Goal: Task Accomplishment & Management: Manage account settings

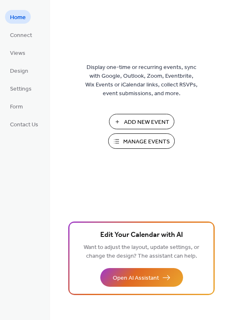
click at [141, 144] on span "Manage Events" at bounding box center [146, 142] width 47 height 9
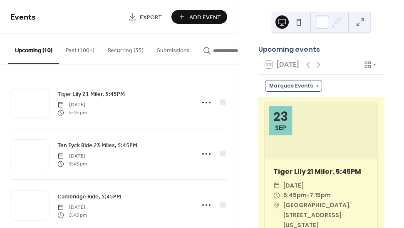
click at [314, 92] on div "Marquee Events" at bounding box center [293, 86] width 57 height 12
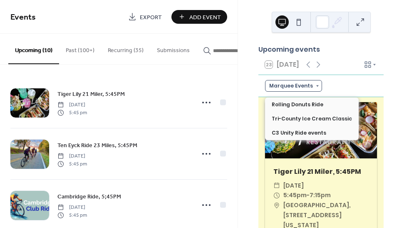
click at [314, 89] on div "Marquee Events" at bounding box center [293, 86] width 57 height 12
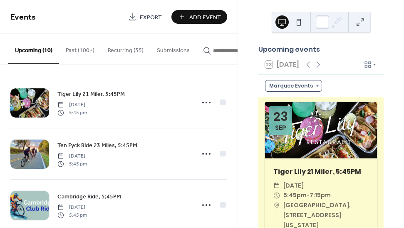
click at [314, 89] on div "Marquee Events" at bounding box center [293, 86] width 57 height 12
click at [373, 66] on icon at bounding box center [374, 65] width 2 height 2
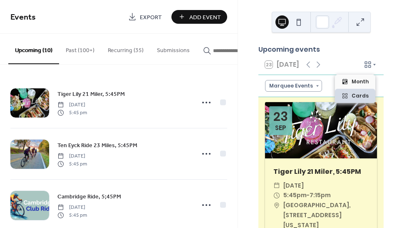
click at [373, 66] on icon at bounding box center [374, 65] width 2 height 2
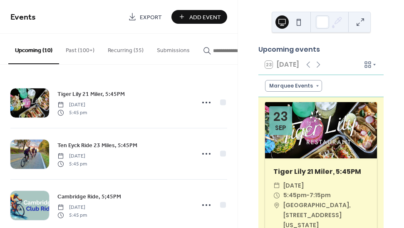
click at [373, 66] on icon at bounding box center [374, 65] width 2 height 2
click at [385, 38] on div "Upcoming events 23 Today Marquee Events 23 Sep Tiger Lily 21 Miler, 5:45PM ​ Tu…" at bounding box center [321, 114] width 166 height 228
click at [314, 89] on div "Marquee Events" at bounding box center [293, 86] width 57 height 12
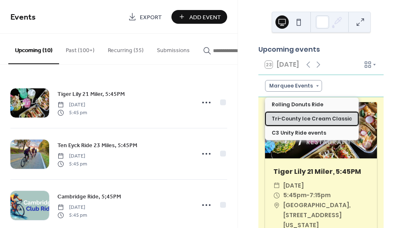
click at [307, 119] on span "Tri-County Ice Cream Classic" at bounding box center [312, 118] width 80 height 7
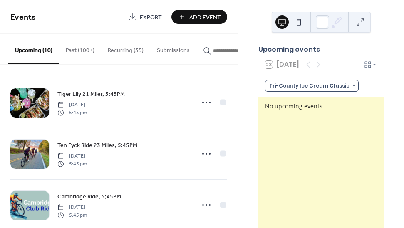
click at [344, 89] on div "Tri-County Ice Cream Classic" at bounding box center [312, 86] width 94 height 12
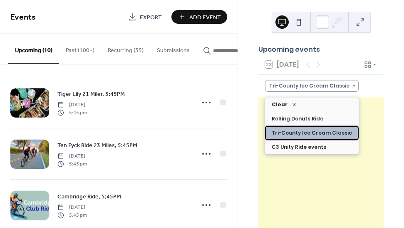
click at [312, 135] on span "Tri-County Ice Cream Classic" at bounding box center [312, 132] width 80 height 7
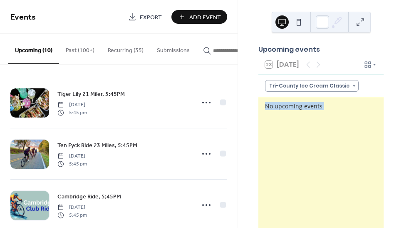
click at [312, 135] on div "No upcoming events" at bounding box center [320, 172] width 125 height 150
click at [341, 91] on div "Tri-County Ice Cream Classic" at bounding box center [312, 86] width 94 height 12
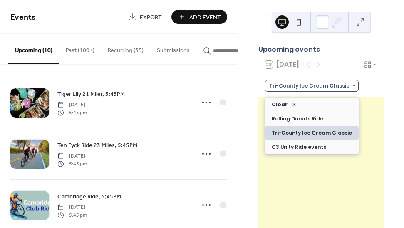
click at [341, 88] on div "Tri-County Ice Cream Classic" at bounding box center [312, 86] width 94 height 12
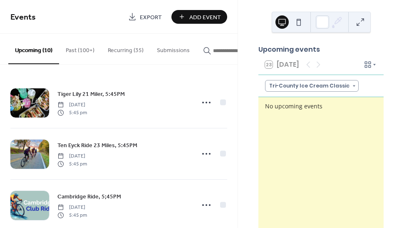
click at [372, 67] on icon at bounding box center [374, 64] width 5 height 5
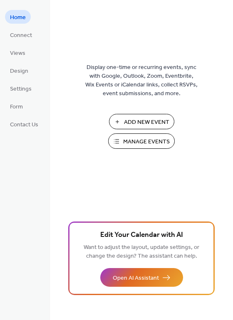
click at [156, 119] on span "Add New Event" at bounding box center [146, 122] width 45 height 9
click at [26, 87] on span "Settings" at bounding box center [21, 89] width 22 height 9
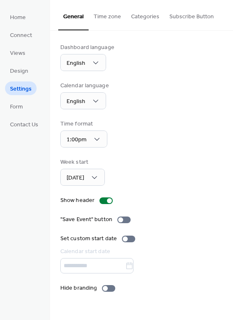
click at [146, 14] on button "Categories" at bounding box center [145, 15] width 38 height 30
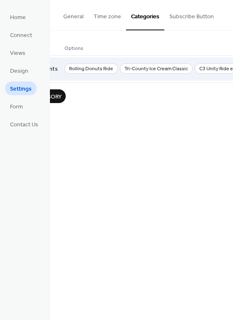
scroll to position [0, 44]
click at [112, 67] on span "Rolling Donuts Ride" at bounding box center [91, 69] width 53 height 10
click at [111, 67] on span "Rolling Donuts Ride" at bounding box center [91, 69] width 53 height 10
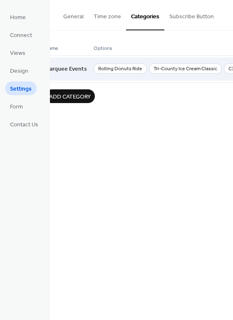
scroll to position [0, 0]
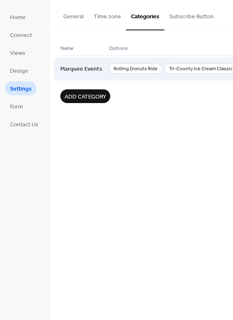
click at [135, 68] on span "Rolling Donuts Ride" at bounding box center [135, 69] width 53 height 10
click at [140, 68] on span "Rolling Donuts Ride" at bounding box center [135, 69] width 53 height 10
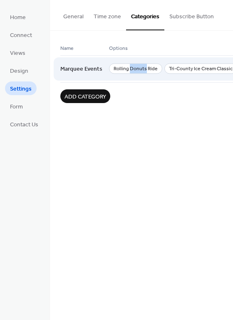
click at [140, 68] on span "Rolling Donuts Ride" at bounding box center [135, 69] width 53 height 10
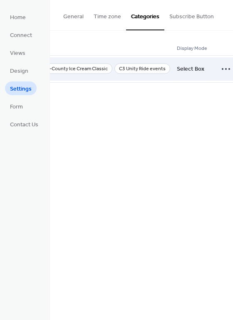
scroll to position [0, 125]
click at [219, 68] on icon at bounding box center [225, 68] width 13 height 13
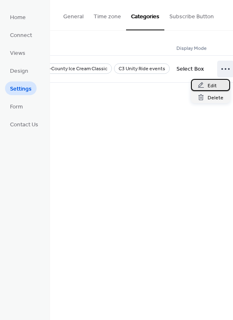
click at [209, 83] on span "Edit" at bounding box center [212, 86] width 9 height 9
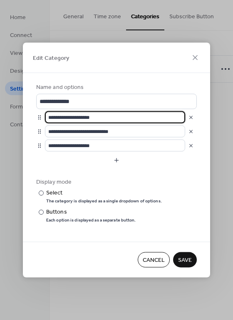
click at [115, 119] on input "**********" at bounding box center [115, 118] width 140 height 12
type input "*"
type input "*********"
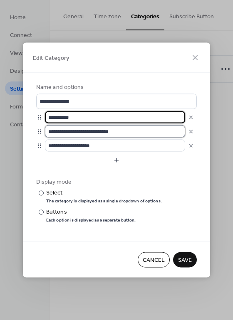
click at [128, 134] on input "**********" at bounding box center [115, 132] width 140 height 12
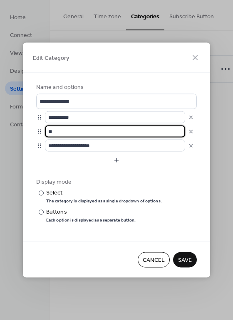
type input "*"
type input "**********"
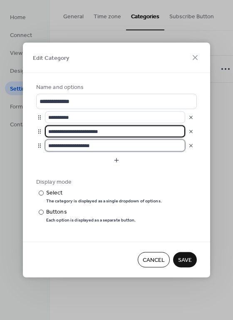
click at [112, 149] on input "**********" at bounding box center [115, 146] width 140 height 12
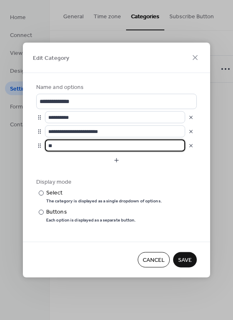
type input "*"
type input "**********"
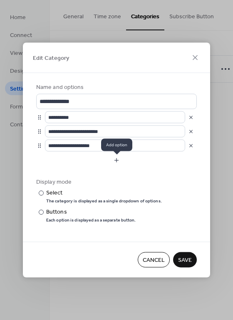
click at [115, 163] on button "button" at bounding box center [116, 160] width 161 height 13
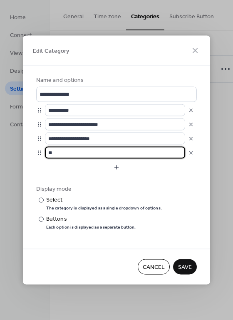
type input "*"
type input "**********"
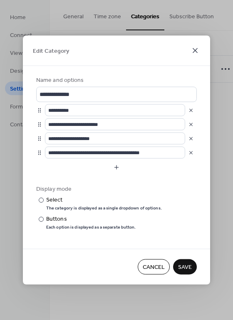
click at [195, 49] on icon at bounding box center [195, 51] width 10 height 10
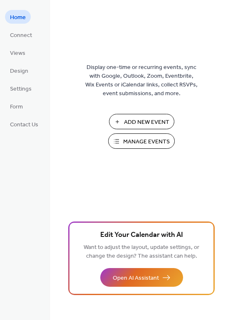
click at [133, 144] on span "Manage Events" at bounding box center [146, 142] width 47 height 9
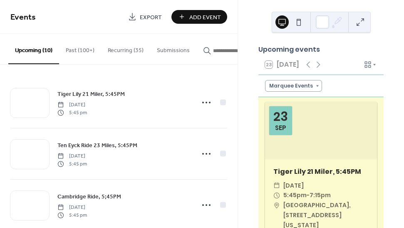
click at [125, 50] on button "Recurring (35)" at bounding box center [125, 49] width 49 height 30
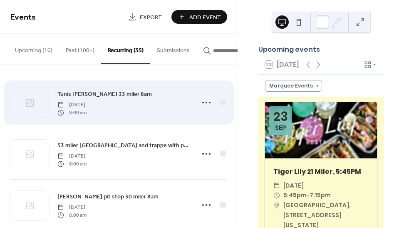
click at [129, 101] on div "Tunis [PERSON_NAME] 33 miler 8am [DATE] 8:00 am" at bounding box center [123, 102] width 132 height 27
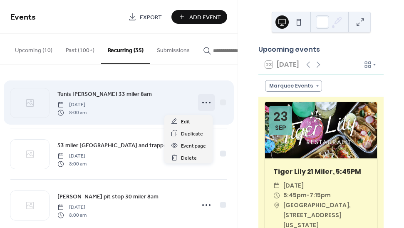
click at [201, 103] on icon at bounding box center [206, 102] width 13 height 13
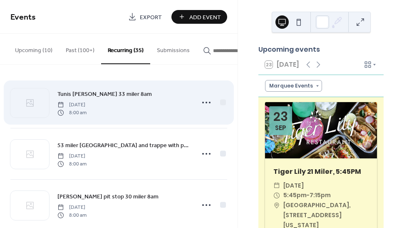
click at [156, 102] on div "Tunis Mills 33 miler 8am Saturday, October 5, 2024 8:00 am" at bounding box center [123, 102] width 132 height 27
click at [111, 95] on span "Tunis Mills 33 miler 8am" at bounding box center [104, 94] width 94 height 9
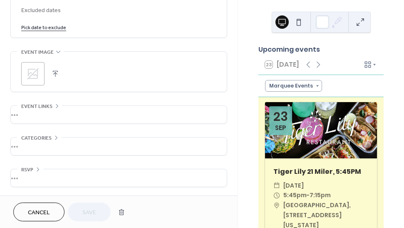
scroll to position [551, 0]
click at [32, 136] on span "Categories" at bounding box center [36, 138] width 30 height 9
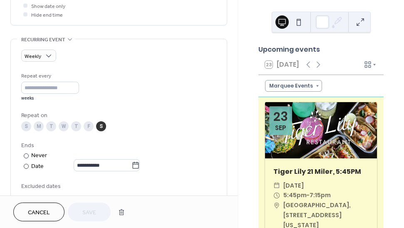
scroll to position [360, 0]
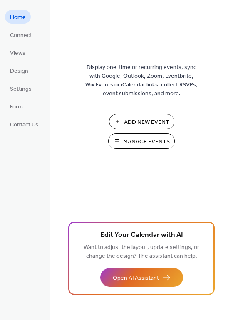
click at [133, 138] on span "Manage Events" at bounding box center [146, 142] width 47 height 9
click at [135, 139] on span "Manage Events" at bounding box center [146, 142] width 47 height 9
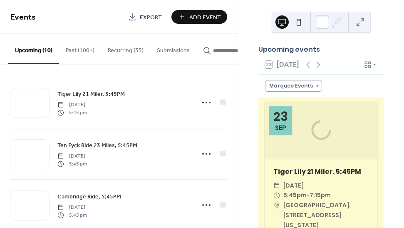
click at [127, 48] on button "Recurring (35)" at bounding box center [125, 49] width 49 height 30
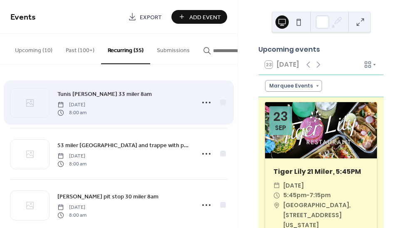
click at [109, 94] on span "Tunis [PERSON_NAME] 33 miler 8am" at bounding box center [104, 94] width 94 height 9
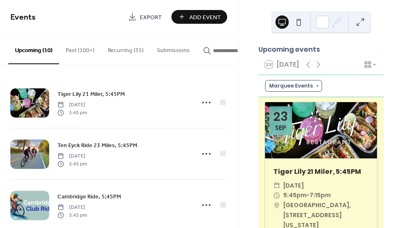
click at [315, 90] on div "Marquee Events" at bounding box center [293, 86] width 57 height 12
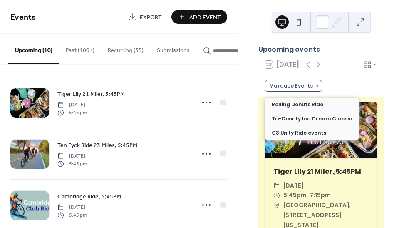
click at [315, 90] on div "Marquee Events" at bounding box center [293, 86] width 57 height 12
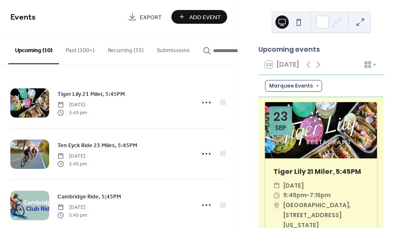
click at [313, 91] on div "Marquee Events" at bounding box center [293, 86] width 57 height 12
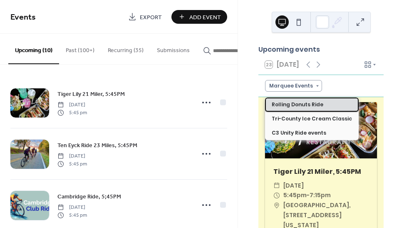
click at [309, 104] on span "Rolling Donuts Ride" at bounding box center [298, 104] width 52 height 7
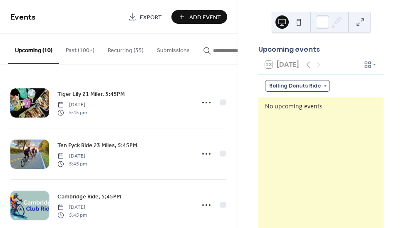
click at [314, 92] on div "Rolling Donuts Ride" at bounding box center [297, 86] width 65 height 12
click at [337, 92] on div "Rolling Donuts Ride" at bounding box center [321, 86] width 112 height 12
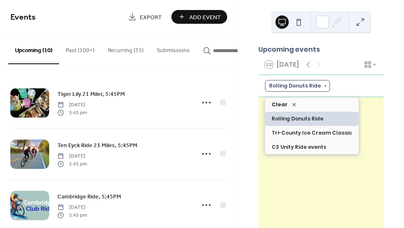
click at [321, 89] on div "Rolling Donuts Ride" at bounding box center [297, 86] width 65 height 12
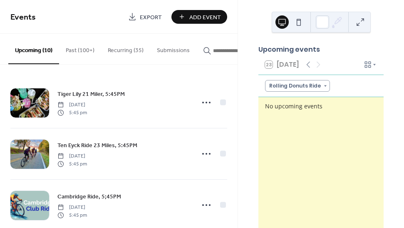
click at [367, 89] on div "Rolling Donuts Ride" at bounding box center [321, 86] width 112 height 12
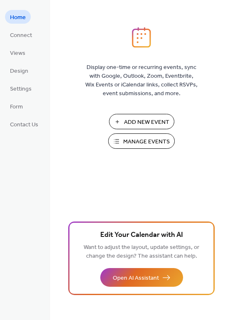
click at [162, 142] on span "Manage Events" at bounding box center [146, 142] width 47 height 9
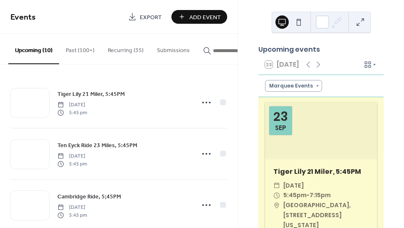
click at [373, 67] on icon at bounding box center [374, 64] width 5 height 5
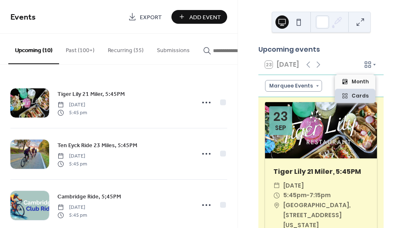
click at [373, 67] on icon at bounding box center [374, 64] width 5 height 5
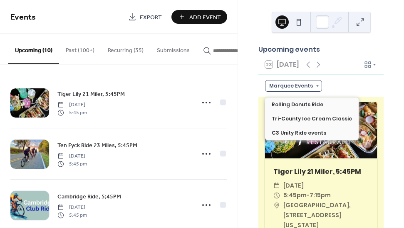
click at [314, 89] on div "Marquee Events" at bounding box center [293, 86] width 57 height 12
click at [307, 89] on div "Marquee Events" at bounding box center [293, 86] width 57 height 12
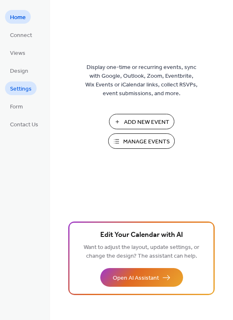
click at [30, 91] on span "Settings" at bounding box center [21, 89] width 22 height 9
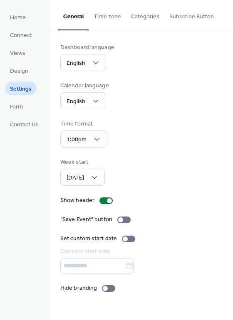
click at [141, 17] on button "Categories" at bounding box center [145, 15] width 38 height 30
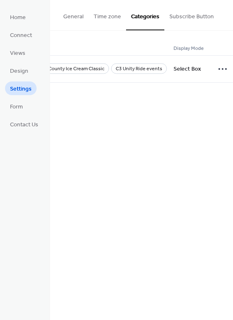
scroll to position [0, 128]
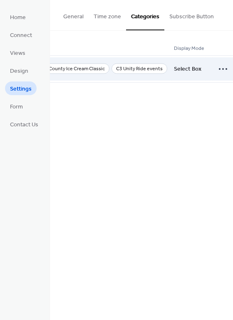
click at [151, 70] on span "C3 Unity Ride events" at bounding box center [140, 69] width 56 height 10
click at [218, 70] on icon at bounding box center [222, 68] width 13 height 13
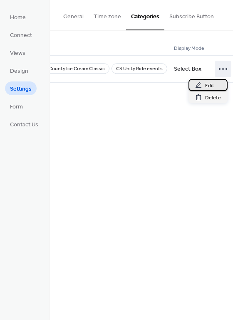
click at [209, 85] on span "Edit" at bounding box center [209, 86] width 9 height 9
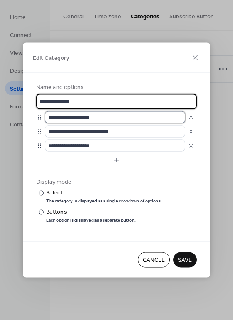
click at [102, 119] on input "**********" at bounding box center [115, 118] width 140 height 12
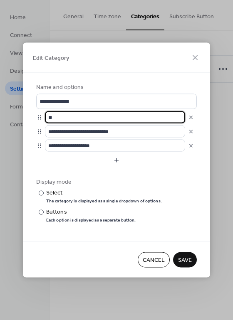
type input "*"
type input "*********"
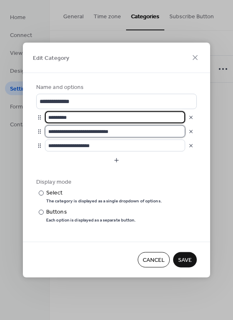
click at [126, 134] on input "**********" at bounding box center [115, 132] width 140 height 12
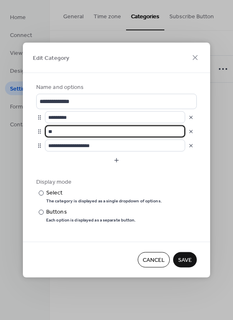
type input "*"
type input "**********"
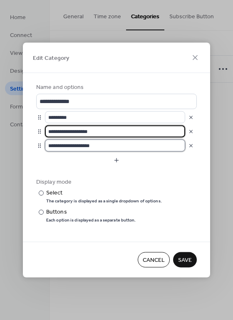
click at [102, 148] on input "**********" at bounding box center [115, 146] width 140 height 12
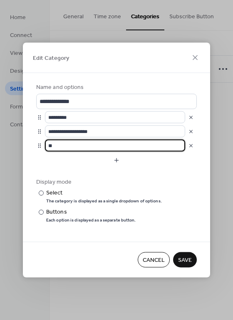
type input "*"
type input "**********"
click at [114, 162] on button "button" at bounding box center [116, 160] width 161 height 13
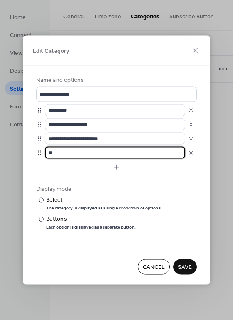
type input "*"
type input "**********"
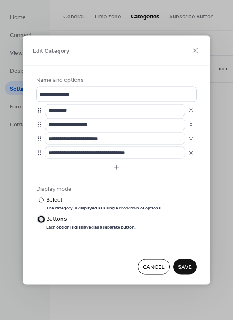
click at [40, 221] on div at bounding box center [41, 219] width 5 height 5
click at [189, 267] on span "Save" at bounding box center [185, 267] width 14 height 9
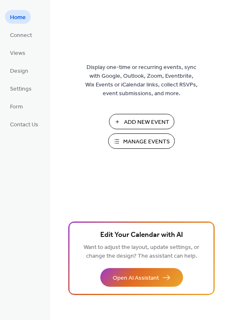
click at [148, 142] on span "Manage Events" at bounding box center [146, 142] width 47 height 9
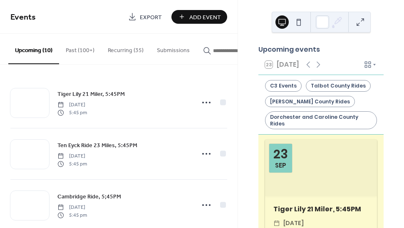
click at [125, 48] on button "Recurring (35)" at bounding box center [125, 49] width 49 height 30
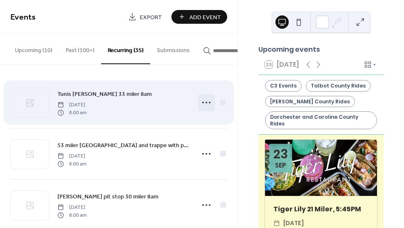
click at [203, 103] on icon at bounding box center [206, 102] width 13 height 13
click at [139, 90] on div "Tunis Mills 33 miler 8am Saturday, October 5, 2024 8:00 am" at bounding box center [118, 102] width 217 height 51
click at [109, 93] on span "Tunis Mills 33 miler 8am" at bounding box center [104, 94] width 94 height 9
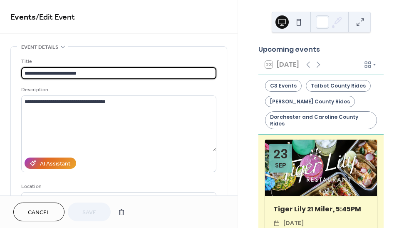
type input "**********"
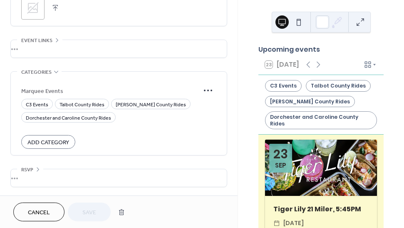
scroll to position [617, 0]
click at [91, 104] on span "Talbot County Rides" at bounding box center [82, 104] width 45 height 9
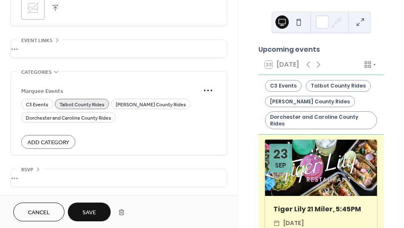
click at [93, 211] on span "Save" at bounding box center [89, 212] width 14 height 9
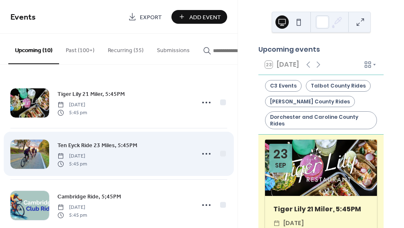
click at [119, 147] on span "Ten Eyck Ride 23 Miles, 5:45PM" at bounding box center [97, 145] width 80 height 9
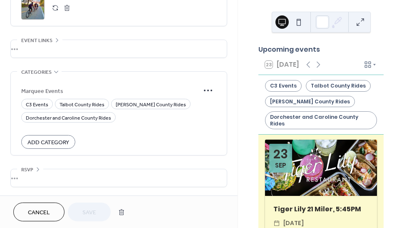
scroll to position [470, 0]
click at [139, 104] on span "[PERSON_NAME] County Rides" at bounding box center [151, 104] width 70 height 9
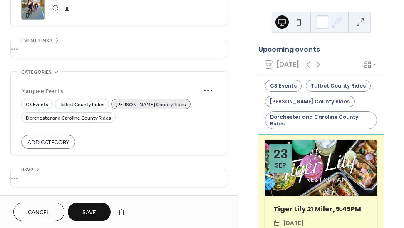
click at [89, 208] on span "Save" at bounding box center [89, 212] width 14 height 9
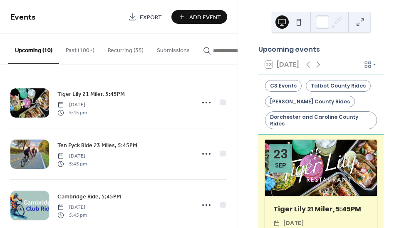
click at [127, 48] on button "Recurring (35)" at bounding box center [125, 49] width 49 height 30
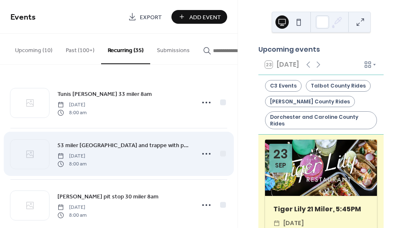
click at [169, 146] on span "53 miler [GEOGRAPHIC_DATA] and trappe with possible rest stops 8am" at bounding box center [123, 145] width 132 height 9
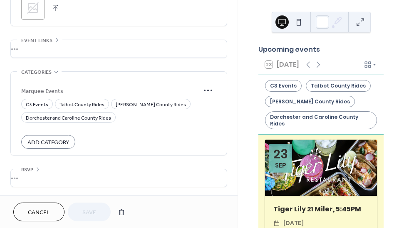
scroll to position [617, 0]
click at [86, 104] on span "Talbot County Rides" at bounding box center [82, 104] width 45 height 9
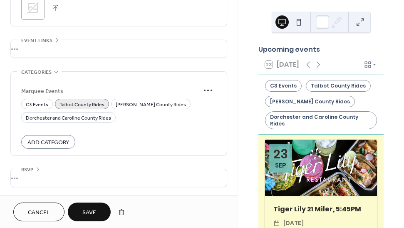
click at [90, 209] on span "Save" at bounding box center [89, 212] width 14 height 9
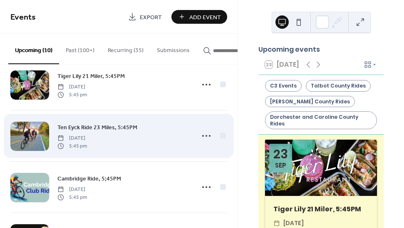
scroll to position [17, 0]
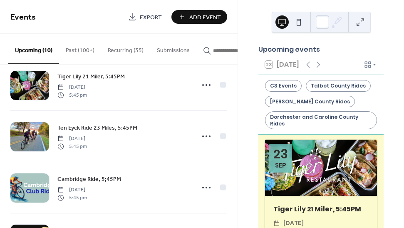
click at [123, 50] on button "Recurring (35)" at bounding box center [125, 49] width 49 height 30
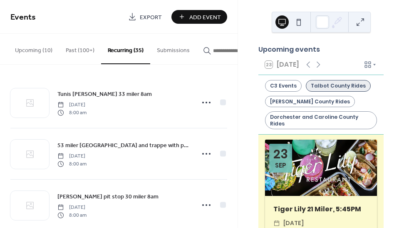
click at [327, 89] on div "Talbot County Rides" at bounding box center [338, 86] width 65 height 12
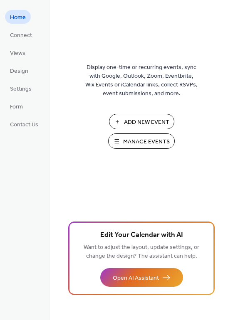
click at [140, 138] on span "Manage Events" at bounding box center [146, 142] width 47 height 9
click at [141, 142] on span "Manage Events" at bounding box center [146, 142] width 47 height 9
click at [134, 139] on span "Manage Events" at bounding box center [146, 142] width 47 height 9
click at [132, 139] on span "Manage Events" at bounding box center [146, 142] width 47 height 9
click at [130, 140] on span "Manage Events" at bounding box center [146, 142] width 47 height 9
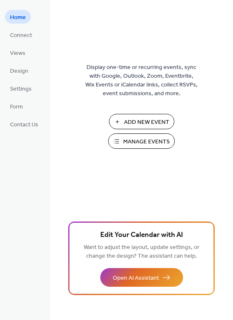
click at [131, 146] on span "Manage Events" at bounding box center [146, 142] width 47 height 9
click at [124, 140] on span "Manage Events" at bounding box center [146, 142] width 47 height 9
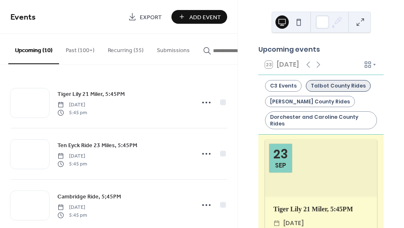
click at [341, 92] on div "Talbot County Rides" at bounding box center [338, 86] width 65 height 12
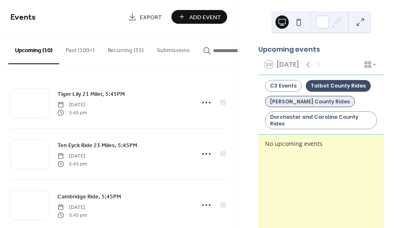
click at [325, 106] on div "[PERSON_NAME] County Rides" at bounding box center [310, 102] width 90 height 12
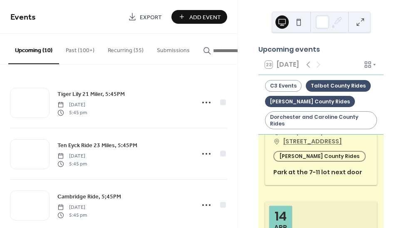
scroll to position [112, 0]
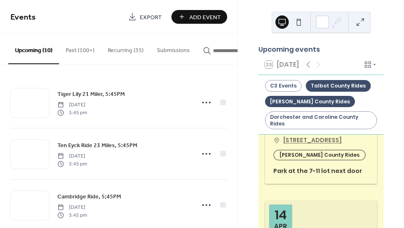
click at [330, 159] on div "Marquee Events [PERSON_NAME] County Rides" at bounding box center [319, 154] width 92 height 11
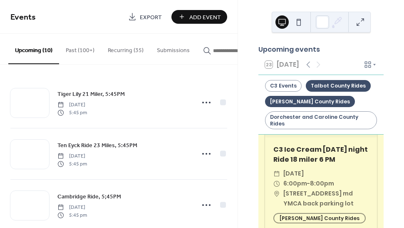
scroll to position [233, 0]
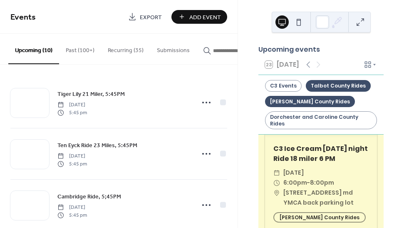
click at [394, 120] on div "Upcoming events 23 [DATE] C3 Events [GEOGRAPHIC_DATA] Rides [PERSON_NAME][GEOGR…" at bounding box center [321, 114] width 166 height 228
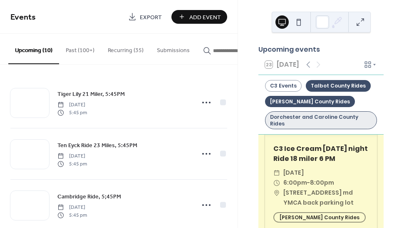
click at [328, 121] on div "Dorchester and Caroline County Rides" at bounding box center [321, 120] width 112 height 18
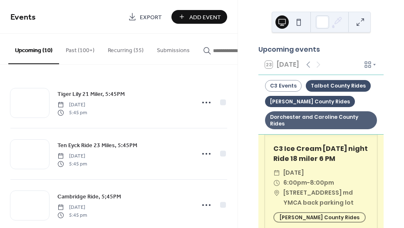
click at [326, 122] on div "Dorchester and Caroline County Rides" at bounding box center [321, 120] width 112 height 18
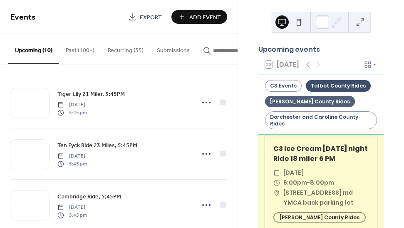
click at [322, 104] on div "[PERSON_NAME] County Rides" at bounding box center [310, 102] width 90 height 12
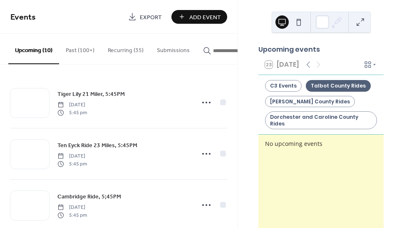
click at [355, 92] on div "Talbot County Rides" at bounding box center [338, 86] width 65 height 12
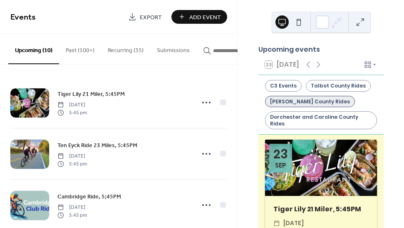
click at [337, 104] on div "[PERSON_NAME] County Rides" at bounding box center [310, 102] width 90 height 12
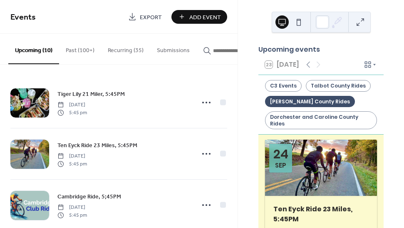
click at [372, 67] on icon at bounding box center [374, 64] width 5 height 5
click at [385, 60] on div "Upcoming events 23 Today C3 Events Talbot County Rides Queen Annie County Rides…" at bounding box center [320, 158] width 139 height 228
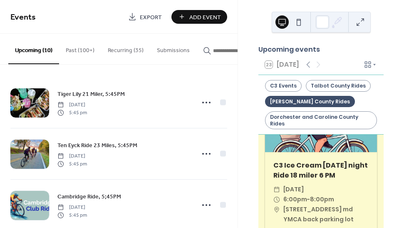
scroll to position [829, 0]
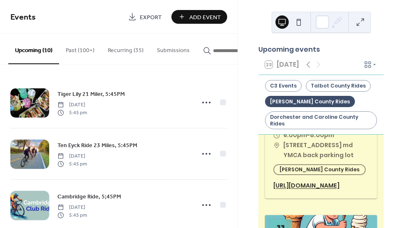
click at [126, 47] on button "Recurring (35)" at bounding box center [125, 49] width 49 height 30
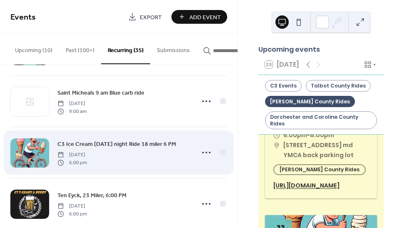
scroll to position [1537, 0]
click at [203, 153] on icon at bounding box center [206, 151] width 13 height 13
click at [148, 144] on span "C3 Ice Cream tuesday night Ride 18 miler 6 PM" at bounding box center [116, 143] width 119 height 9
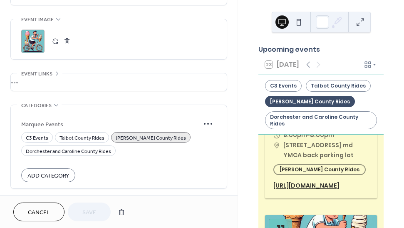
scroll to position [588, 0]
click at [146, 142] on span "[PERSON_NAME] County Rides" at bounding box center [151, 137] width 70 height 9
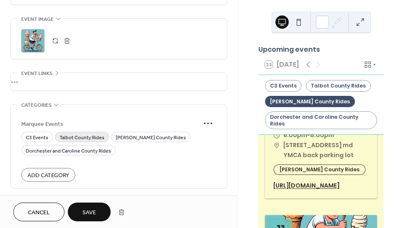
click at [97, 141] on span "Talbot County Rides" at bounding box center [82, 137] width 45 height 9
click at [94, 213] on span "Save" at bounding box center [89, 212] width 14 height 9
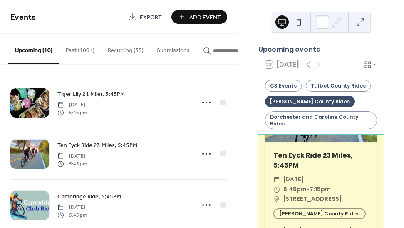
scroll to position [58, 0]
click at [345, 92] on div "Talbot County Rides" at bounding box center [338, 86] width 65 height 12
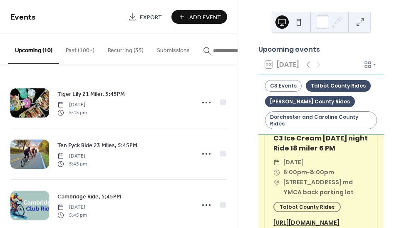
scroll to position [252, 0]
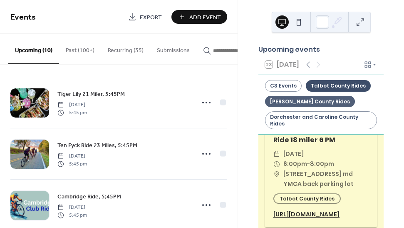
click at [335, 104] on div "[PERSON_NAME] County Rides" at bounding box center [310, 102] width 90 height 12
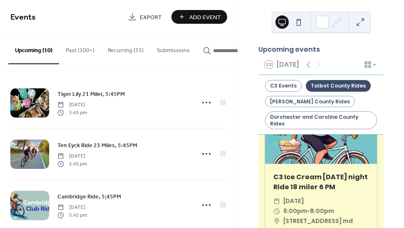
scroll to position [730, 0]
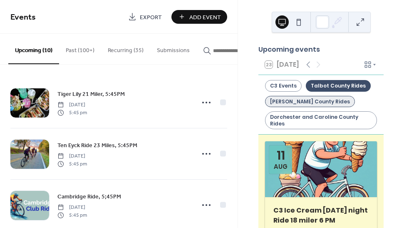
click at [334, 103] on div "[PERSON_NAME] County Rides" at bounding box center [310, 102] width 90 height 12
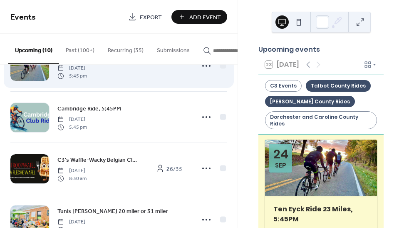
scroll to position [88, 0]
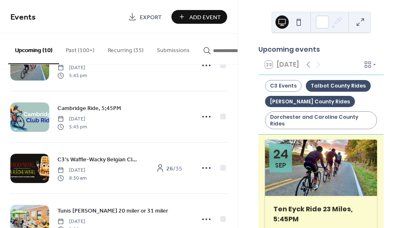
click at [126, 50] on button "Recurring (35)" at bounding box center [125, 49] width 49 height 30
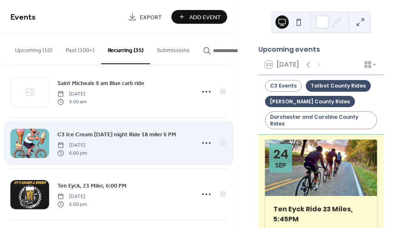
scroll to position [1547, 0]
click at [141, 132] on span "C3 Ice Cream tuesday night Ride 18 miler 6 PM" at bounding box center [116, 134] width 119 height 9
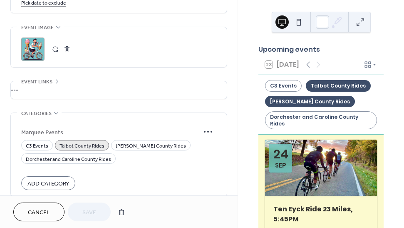
scroll to position [581, 0]
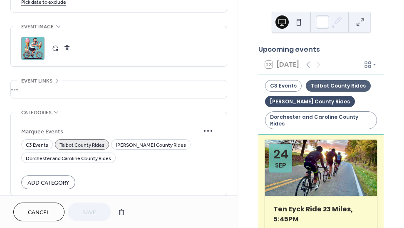
click at [339, 92] on div "Talbot County Rides" at bounding box center [338, 86] width 65 height 12
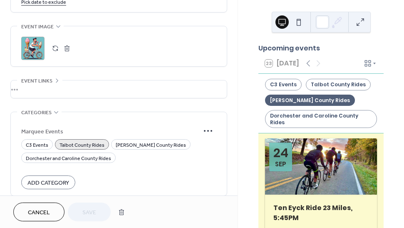
click at [334, 101] on div "[PERSON_NAME] County Rides" at bounding box center [310, 100] width 90 height 12
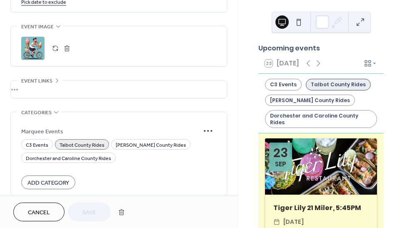
click at [346, 90] on div "Talbot County Rides" at bounding box center [338, 85] width 65 height 12
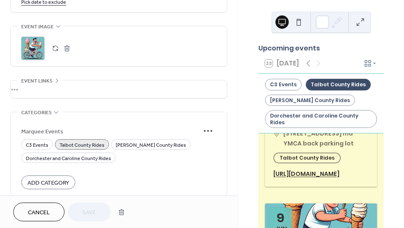
scroll to position [300, 0]
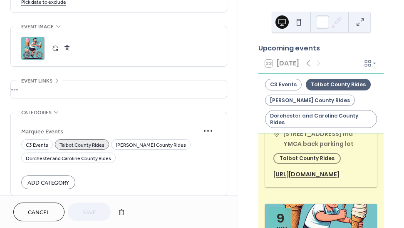
click at [341, 89] on div "Talbot County Rides" at bounding box center [338, 85] width 65 height 12
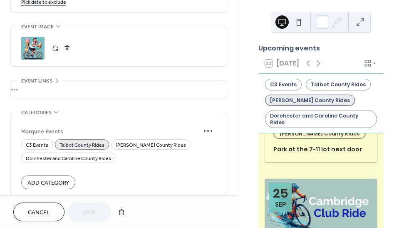
click at [332, 103] on div "[PERSON_NAME] County Rides" at bounding box center [310, 100] width 90 height 12
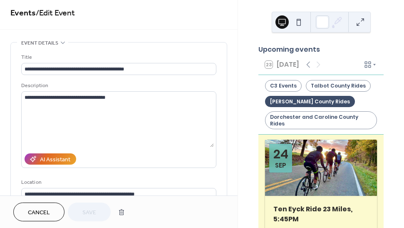
scroll to position [2, 0]
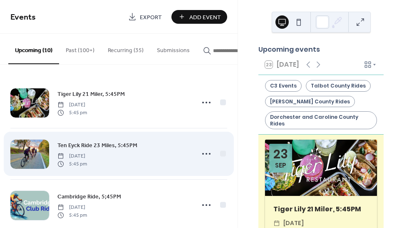
scroll to position [17, 0]
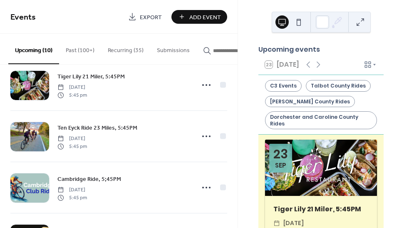
click at [121, 48] on button "Recurring (35)" at bounding box center [125, 49] width 49 height 30
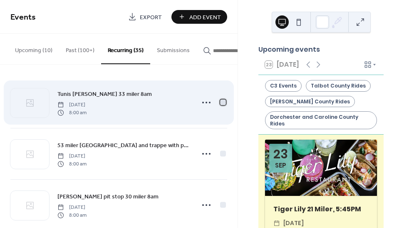
click at [220, 103] on div at bounding box center [223, 102] width 6 height 6
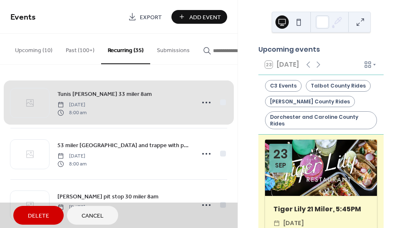
click at [40, 212] on span "Delete" at bounding box center [38, 215] width 21 height 9
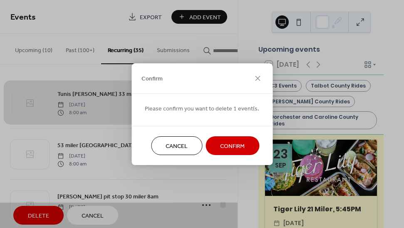
click at [242, 147] on span "Confirm" at bounding box center [232, 145] width 25 height 9
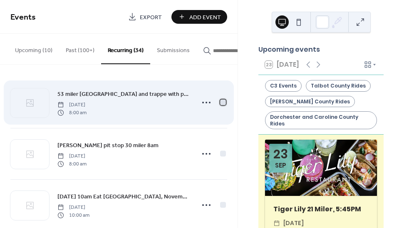
click at [221, 104] on div at bounding box center [223, 102] width 6 height 6
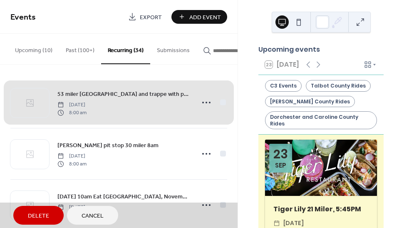
click at [37, 215] on span "Delete" at bounding box center [38, 215] width 21 height 9
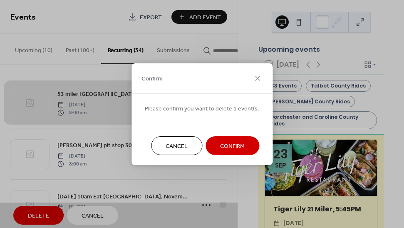
click at [235, 148] on span "Confirm" at bounding box center [232, 145] width 25 height 9
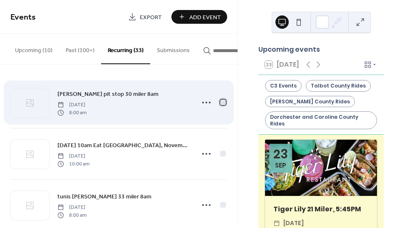
click at [221, 105] on div at bounding box center [223, 102] width 6 height 6
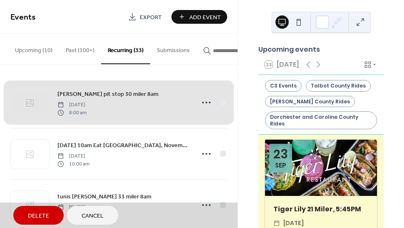
click at [43, 213] on span "Delete" at bounding box center [38, 215] width 21 height 9
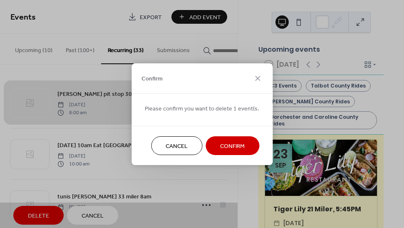
click at [222, 147] on span "Confirm" at bounding box center [232, 145] width 25 height 9
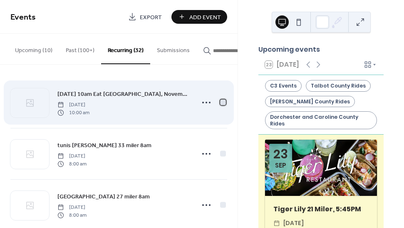
click at [220, 105] on div at bounding box center [223, 102] width 6 height 6
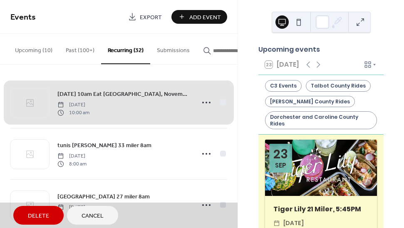
click at [30, 216] on span "Delete" at bounding box center [38, 215] width 21 height 9
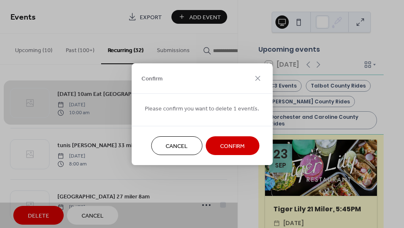
click at [221, 147] on span "Confirm" at bounding box center [232, 145] width 25 height 9
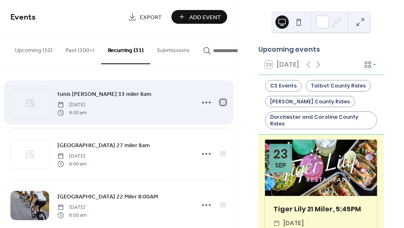
click at [220, 105] on div at bounding box center [223, 102] width 6 height 6
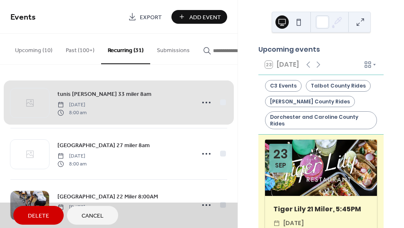
click at [47, 211] on span "Delete" at bounding box center [38, 215] width 21 height 9
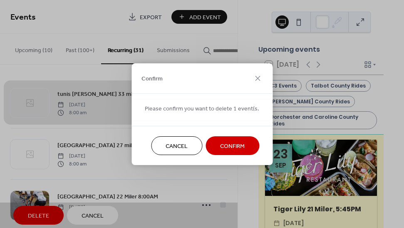
click at [228, 148] on span "Confirm" at bounding box center [232, 145] width 25 height 9
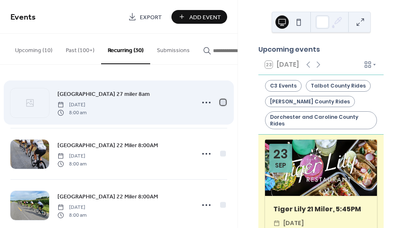
click at [221, 103] on div at bounding box center [223, 102] width 6 height 6
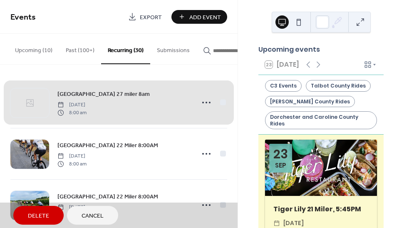
click at [36, 215] on span "Delete" at bounding box center [38, 215] width 21 height 9
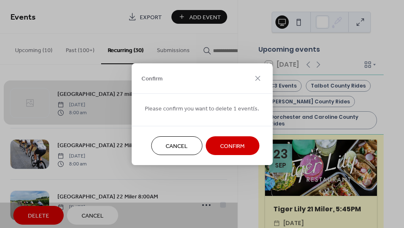
click at [224, 143] on span "Confirm" at bounding box center [232, 145] width 25 height 9
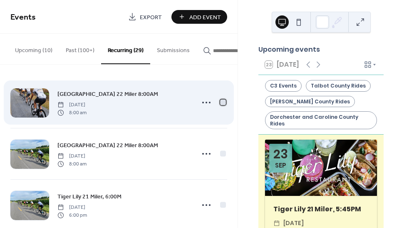
click at [221, 104] on div at bounding box center [223, 102] width 6 height 6
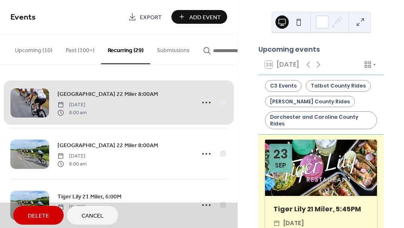
click at [34, 215] on span "Delete" at bounding box center [38, 215] width 21 height 9
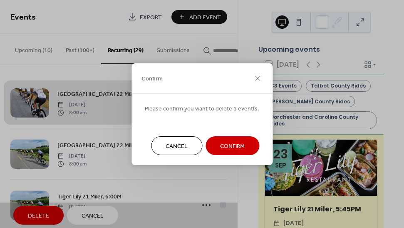
click at [224, 144] on span "Confirm" at bounding box center [232, 145] width 25 height 9
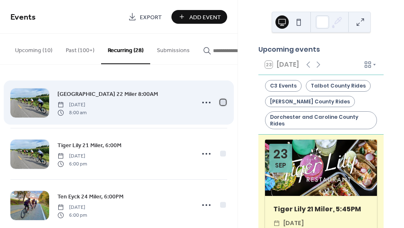
click at [220, 104] on div at bounding box center [223, 102] width 6 height 6
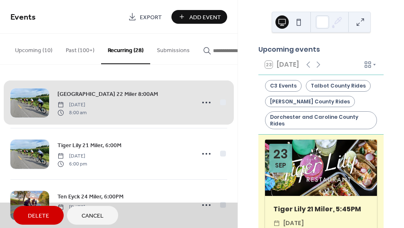
click at [48, 208] on button "Delete" at bounding box center [38, 215] width 50 height 19
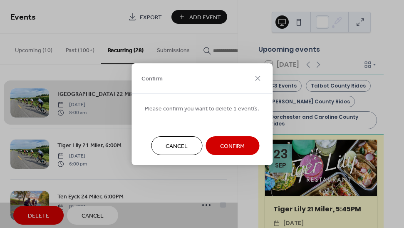
click at [226, 143] on span "Confirm" at bounding box center [232, 145] width 25 height 9
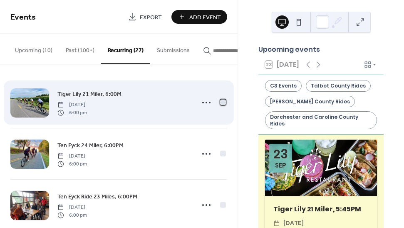
click at [220, 105] on div at bounding box center [223, 102] width 6 height 6
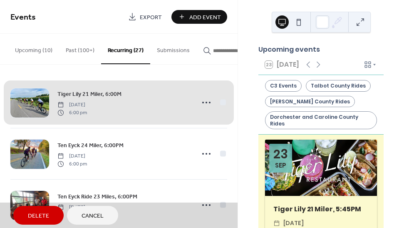
click at [47, 214] on span "Delete" at bounding box center [38, 215] width 21 height 9
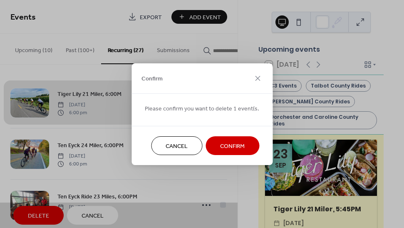
click at [229, 143] on span "Confirm" at bounding box center [232, 145] width 25 height 9
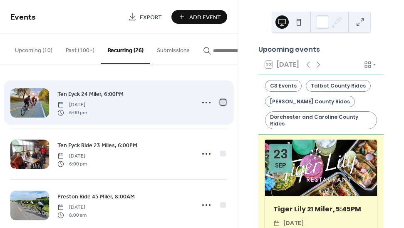
click at [220, 103] on div at bounding box center [223, 102] width 6 height 6
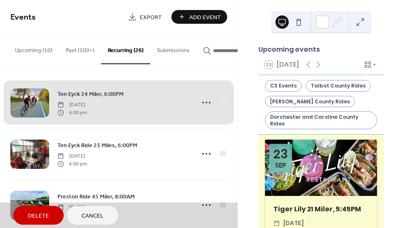
click at [45, 215] on span "Delete" at bounding box center [38, 215] width 21 height 9
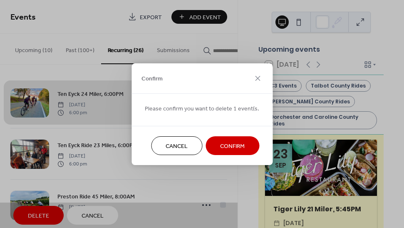
click at [233, 144] on span "Confirm" at bounding box center [232, 145] width 25 height 9
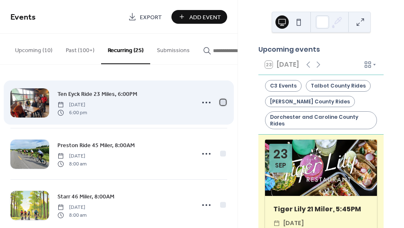
click at [220, 104] on div at bounding box center [223, 102] width 6 height 6
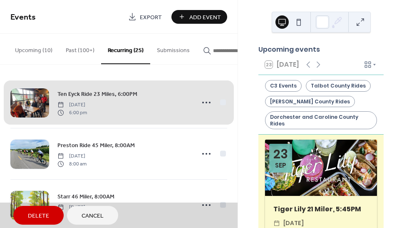
click at [44, 213] on span "Delete" at bounding box center [38, 215] width 21 height 9
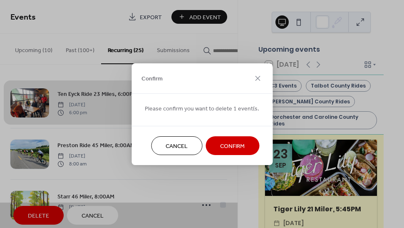
click at [226, 143] on span "Confirm" at bounding box center [232, 145] width 25 height 9
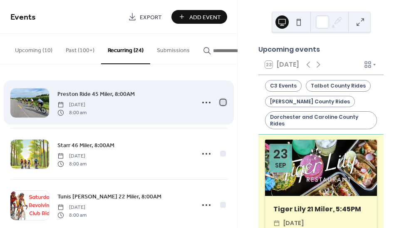
click at [220, 104] on div at bounding box center [223, 102] width 6 height 6
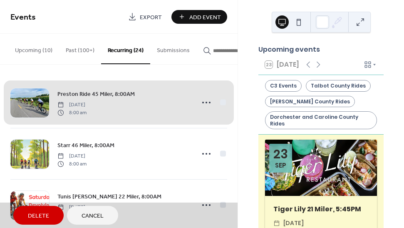
click at [43, 211] on span "Delete" at bounding box center [38, 215] width 21 height 9
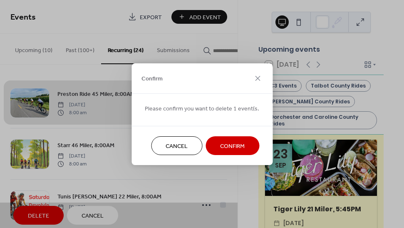
click at [232, 146] on span "Confirm" at bounding box center [232, 145] width 25 height 9
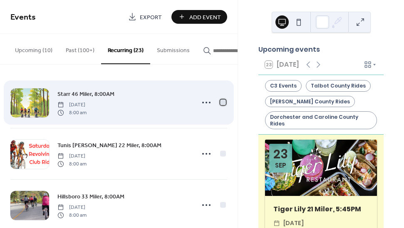
click at [220, 102] on div at bounding box center [223, 102] width 6 height 6
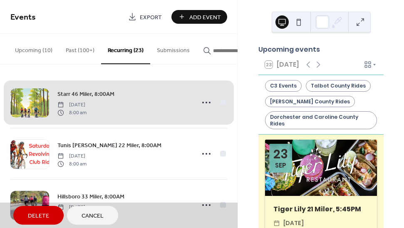
click at [46, 208] on button "Delete" at bounding box center [38, 215] width 50 height 19
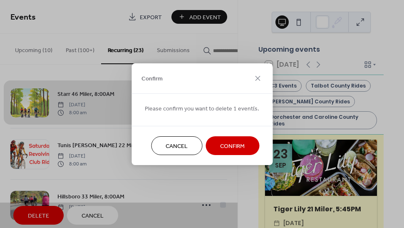
click at [229, 147] on span "Confirm" at bounding box center [232, 145] width 25 height 9
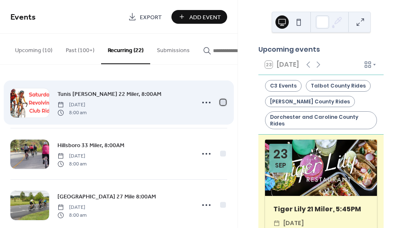
click at [220, 102] on div at bounding box center [223, 102] width 8 height 8
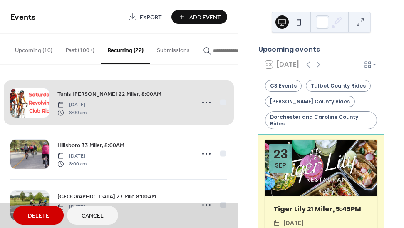
click at [44, 215] on span "Delete" at bounding box center [38, 215] width 21 height 9
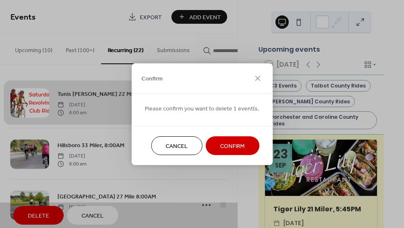
click at [222, 146] on span "Confirm" at bounding box center [232, 145] width 25 height 9
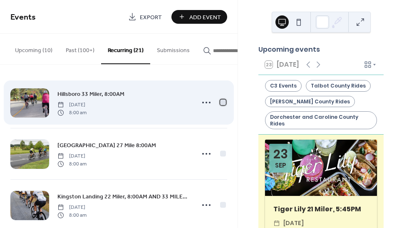
click at [220, 105] on div at bounding box center [223, 102] width 6 height 6
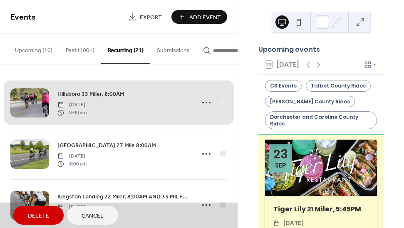
click at [42, 214] on span "Delete" at bounding box center [38, 215] width 21 height 9
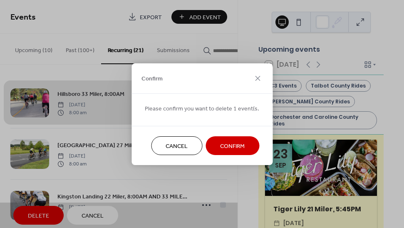
click at [231, 146] on span "Confirm" at bounding box center [232, 145] width 25 height 9
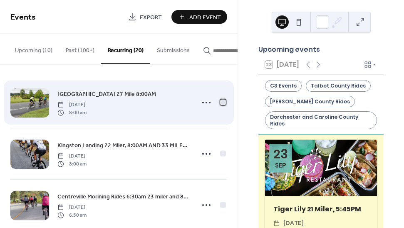
click at [221, 103] on div at bounding box center [223, 102] width 6 height 6
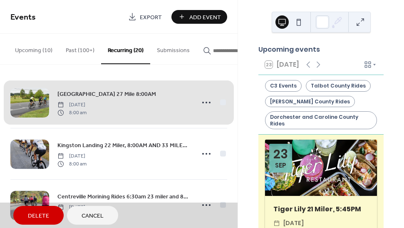
click at [42, 211] on span "Delete" at bounding box center [38, 215] width 21 height 9
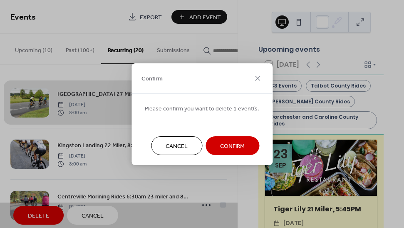
click at [222, 146] on span "Confirm" at bounding box center [232, 145] width 25 height 9
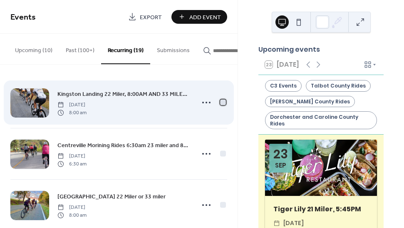
click at [220, 104] on div at bounding box center [223, 102] width 6 height 6
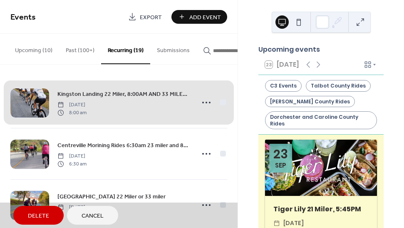
click at [50, 213] on button "Delete" at bounding box center [38, 215] width 50 height 19
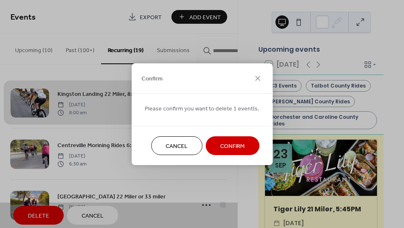
click at [231, 145] on span "Confirm" at bounding box center [232, 145] width 25 height 9
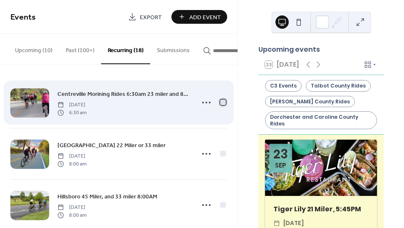
click at [220, 103] on div at bounding box center [223, 102] width 6 height 6
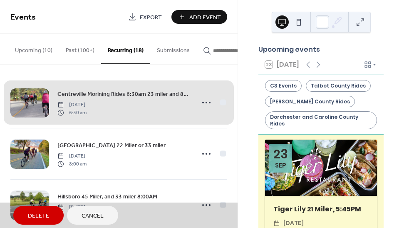
click at [43, 211] on span "Delete" at bounding box center [38, 215] width 21 height 9
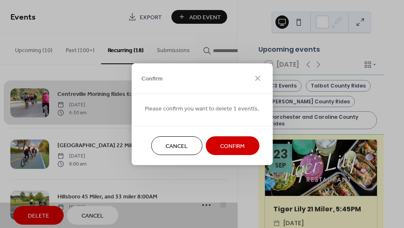
click at [233, 145] on span "Confirm" at bounding box center [232, 145] width 25 height 9
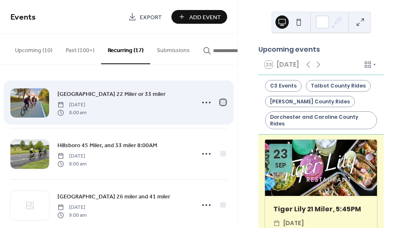
click at [221, 104] on div at bounding box center [223, 102] width 6 height 6
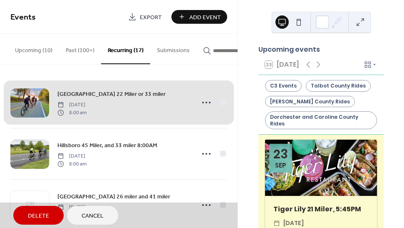
click at [43, 215] on span "Delete" at bounding box center [38, 215] width 21 height 9
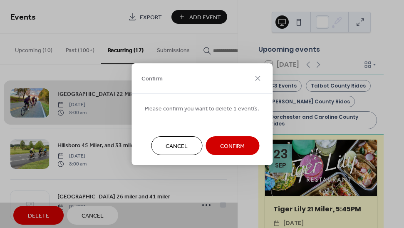
click at [221, 148] on span "Confirm" at bounding box center [232, 145] width 25 height 9
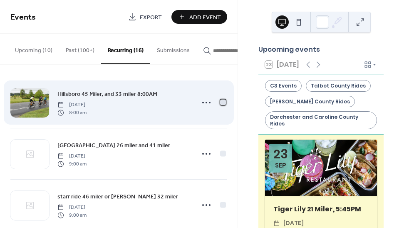
click at [220, 103] on div at bounding box center [223, 102] width 6 height 6
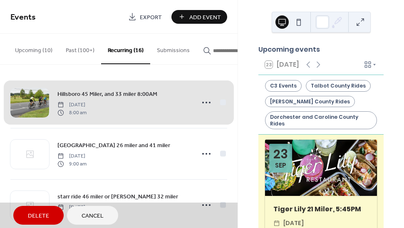
click at [46, 213] on span "Delete" at bounding box center [38, 215] width 21 height 9
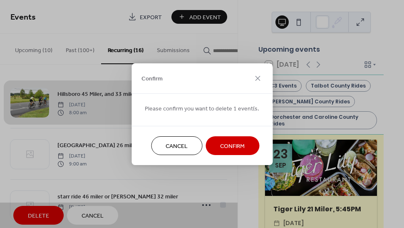
click at [230, 145] on span "Confirm" at bounding box center [232, 145] width 25 height 9
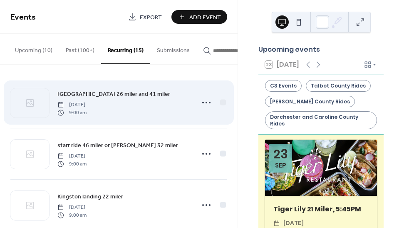
click at [133, 95] on span "[GEOGRAPHIC_DATA] 26 miler and 41 miler" at bounding box center [113, 94] width 113 height 9
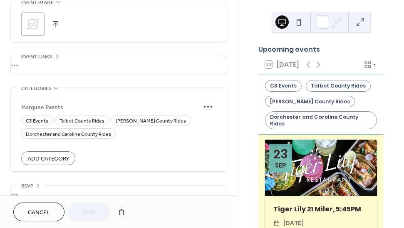
scroll to position [609, 0]
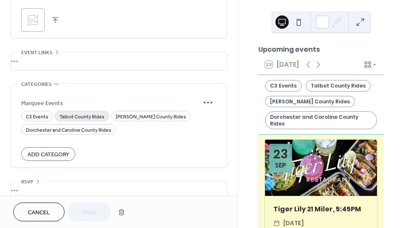
click at [86, 118] on span "Talbot County Rides" at bounding box center [82, 116] width 45 height 9
click at [94, 209] on span "Save" at bounding box center [89, 212] width 14 height 9
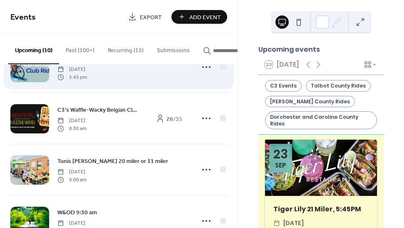
scroll to position [139, 0]
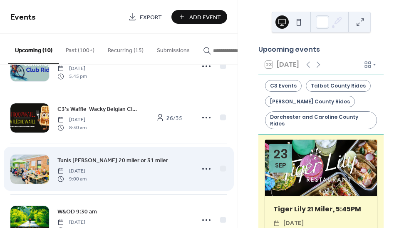
click at [117, 162] on span "Tunis [PERSON_NAME] 20 miler or 31 miler" at bounding box center [112, 160] width 111 height 9
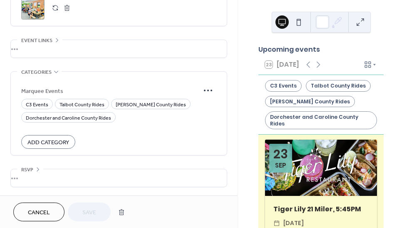
scroll to position [470, 0]
click at [99, 102] on span "Talbot County Rides" at bounding box center [82, 104] width 45 height 9
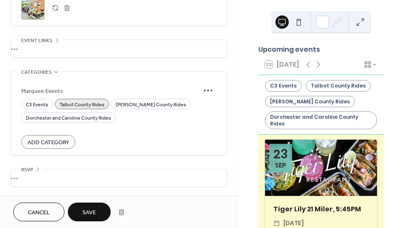
click at [89, 209] on span "Save" at bounding box center [89, 212] width 14 height 9
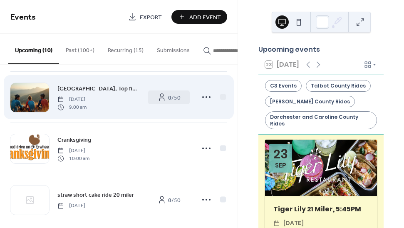
scroll to position [368, 0]
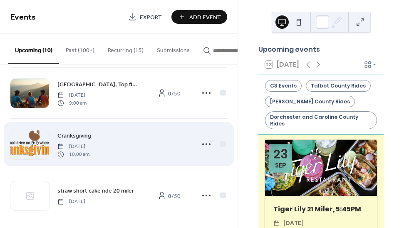
click at [80, 135] on span "Cranksgiving" at bounding box center [74, 135] width 34 height 9
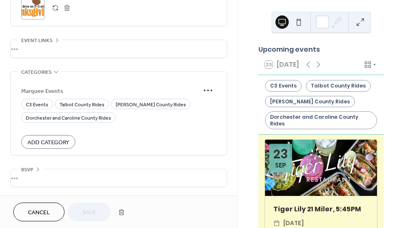
scroll to position [470, 0]
click at [43, 101] on span "C3 Events" at bounding box center [37, 104] width 22 height 9
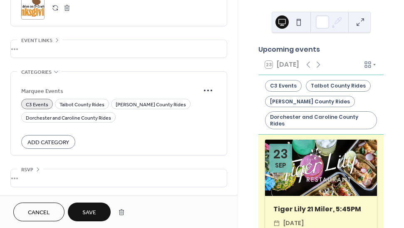
click at [95, 208] on span "Save" at bounding box center [89, 212] width 14 height 9
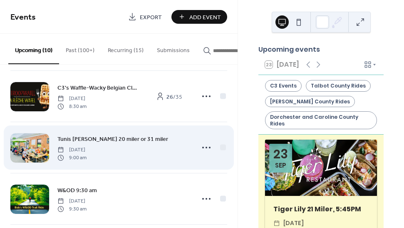
scroll to position [160, 0]
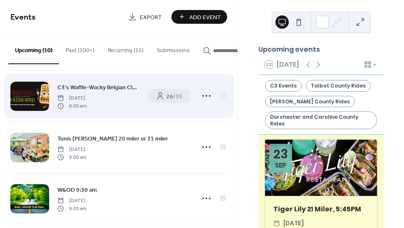
click at [122, 88] on span "C3's Waffle-Wacky Belgian Classic!" at bounding box center [98, 87] width 82 height 9
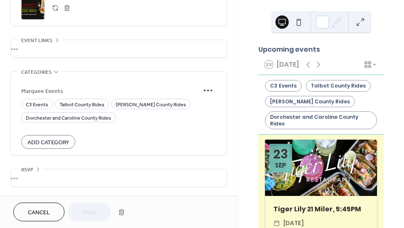
scroll to position [470, 0]
click at [45, 101] on span "C3 Events" at bounding box center [37, 104] width 22 height 9
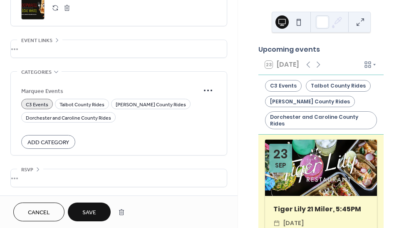
click at [89, 208] on span "Save" at bounding box center [89, 212] width 14 height 9
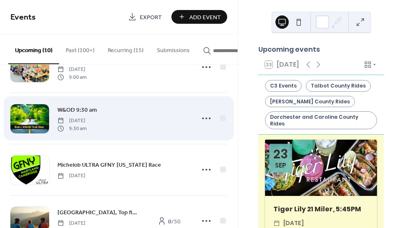
scroll to position [241, 0]
click at [74, 109] on span "W&OD 9:30 am" at bounding box center [77, 109] width 40 height 9
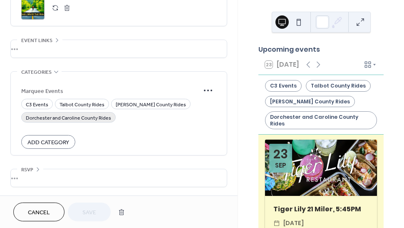
scroll to position [470, 0]
click at [43, 102] on span "C3 Events" at bounding box center [37, 104] width 22 height 9
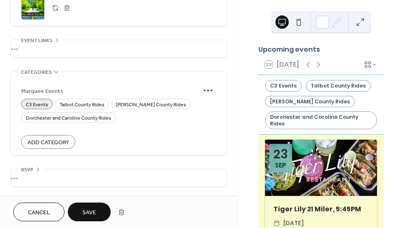
click at [92, 208] on span "Save" at bounding box center [89, 212] width 14 height 9
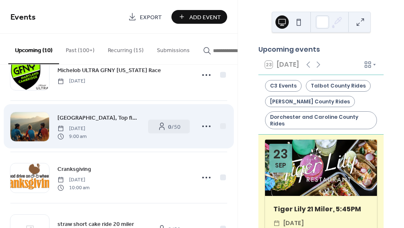
scroll to position [337, 0]
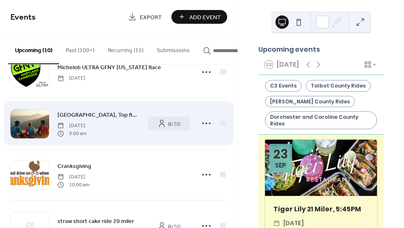
click at [112, 116] on span "[GEOGRAPHIC_DATA], Top five places ride, You pick the distance 9am" at bounding box center [98, 115] width 82 height 9
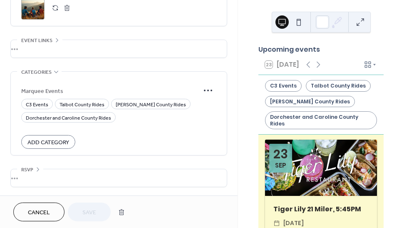
scroll to position [470, 0]
click at [45, 104] on span "C3 Events" at bounding box center [37, 104] width 22 height 9
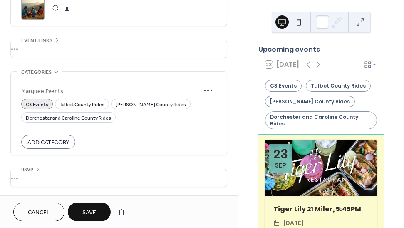
click at [84, 211] on span "Save" at bounding box center [89, 212] width 14 height 9
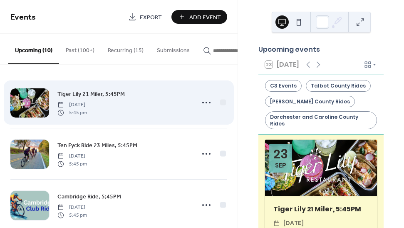
click at [112, 95] on span "Tiger Lily 21 Miler, 5:45PM" at bounding box center [90, 94] width 67 height 9
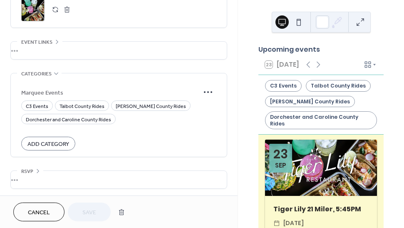
scroll to position [463, 0]
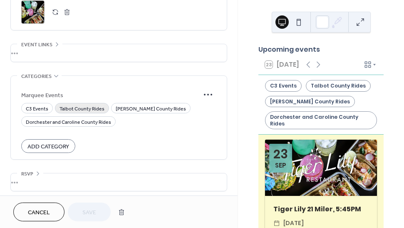
click at [85, 109] on span "Talbot County Rides" at bounding box center [82, 108] width 45 height 9
click at [84, 206] on button "Save" at bounding box center [89, 211] width 43 height 19
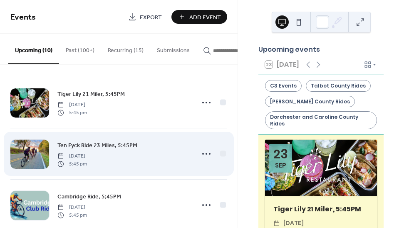
click at [120, 146] on span "Ten Eyck Ride 23 Miles, 5:45PM" at bounding box center [97, 145] width 80 height 9
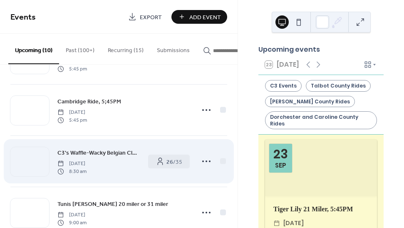
scroll to position [102, 0]
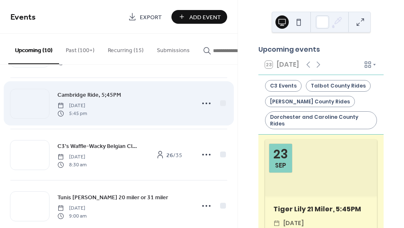
click at [110, 97] on span "Cambridge Ride, 5;45PM" at bounding box center [89, 95] width 64 height 9
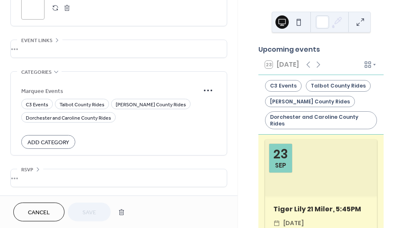
scroll to position [470, 0]
click at [99, 117] on span "Dorchester and Caroline County Rides" at bounding box center [68, 118] width 85 height 9
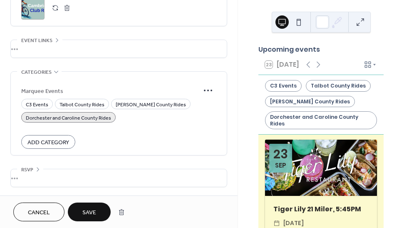
click at [99, 210] on button "Save" at bounding box center [89, 211] width 43 height 19
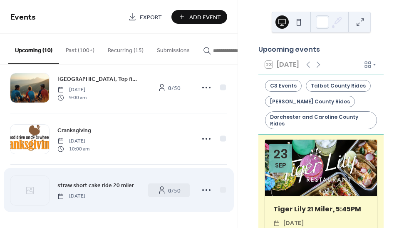
scroll to position [376, 0]
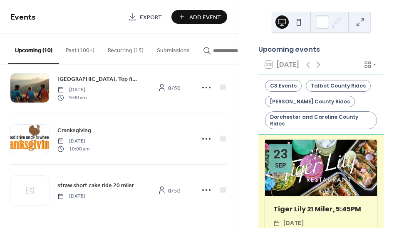
click at [128, 47] on button "Recurring (15)" at bounding box center [125, 49] width 49 height 30
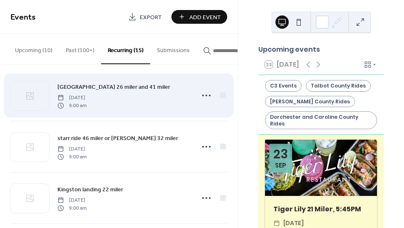
scroll to position [9, 0]
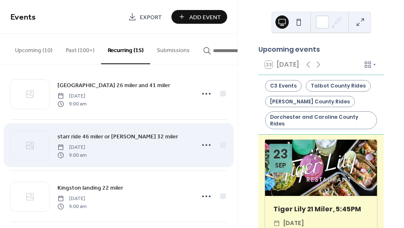
click at [125, 136] on span "starr ride 46 miler or [PERSON_NAME] 32 miler" at bounding box center [117, 136] width 121 height 9
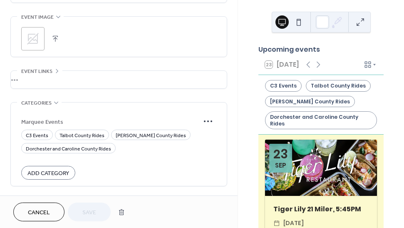
scroll to position [594, 0]
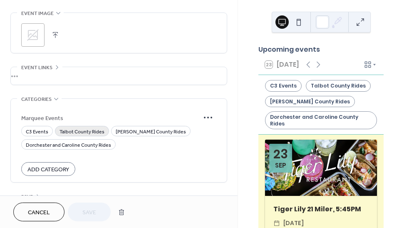
click at [97, 133] on span "Talbot County Rides" at bounding box center [82, 131] width 45 height 9
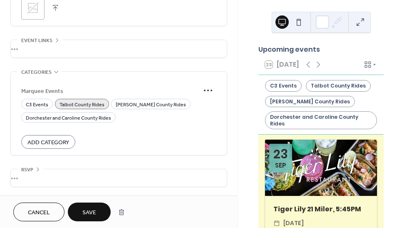
scroll to position [626, 0]
click at [91, 208] on span "Save" at bounding box center [89, 212] width 14 height 9
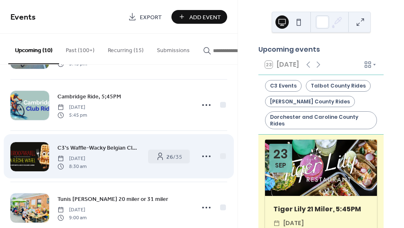
scroll to position [128, 0]
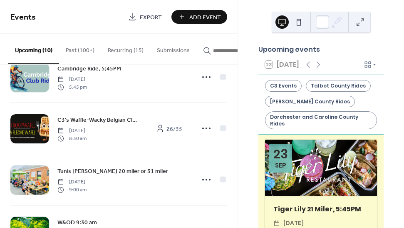
click at [118, 46] on button "Recurring (15)" at bounding box center [125, 49] width 49 height 30
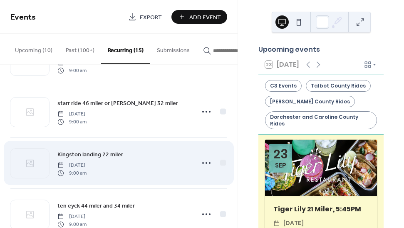
scroll to position [39, 0]
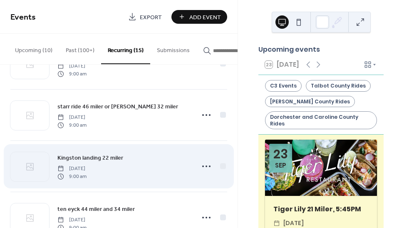
click at [108, 158] on span "Kingston landing 22 miler" at bounding box center [90, 158] width 66 height 9
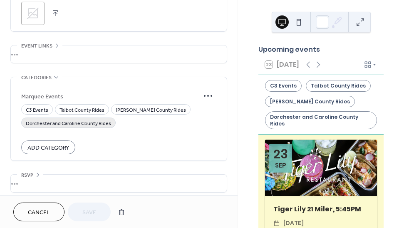
scroll to position [616, 0]
click at [84, 114] on span "Talbot County Rides" at bounding box center [82, 109] width 45 height 9
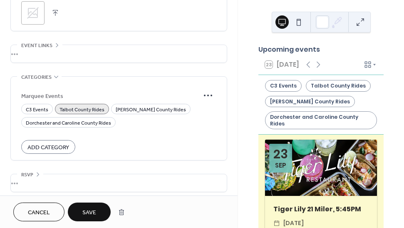
click at [95, 208] on span "Save" at bounding box center [89, 212] width 14 height 9
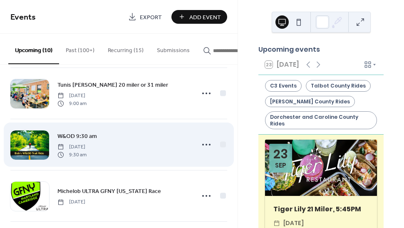
scroll to position [216, 0]
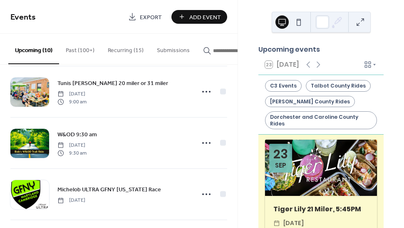
click at [123, 50] on button "Recurring (15)" at bounding box center [125, 49] width 49 height 30
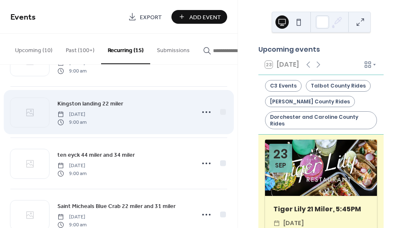
scroll to position [87, 0]
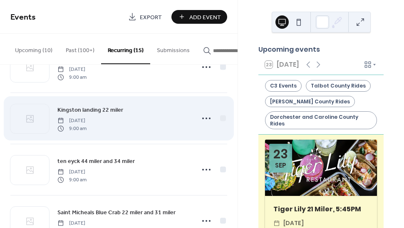
click at [110, 111] on span "Kingston landing 22 miler" at bounding box center [90, 110] width 66 height 9
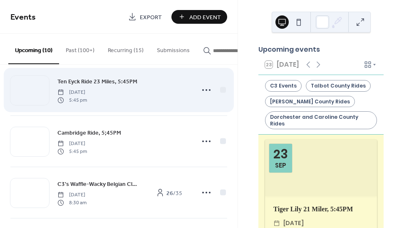
scroll to position [65, 0]
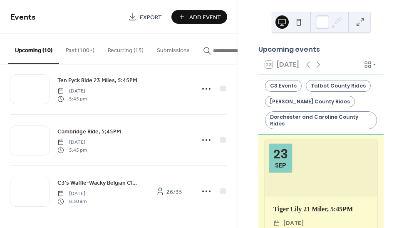
click at [119, 52] on button "Recurring (15)" at bounding box center [125, 49] width 49 height 30
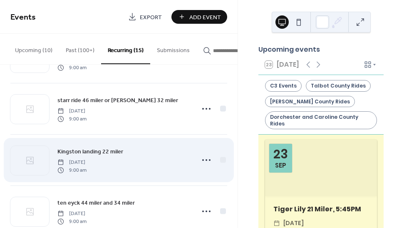
scroll to position [45, 0]
click at [112, 151] on span "Kingston landing 22 miler" at bounding box center [90, 152] width 66 height 9
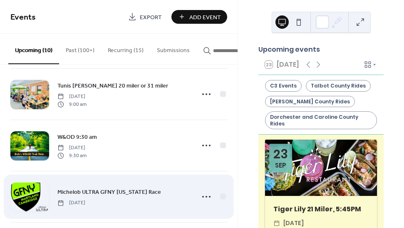
scroll to position [217, 0]
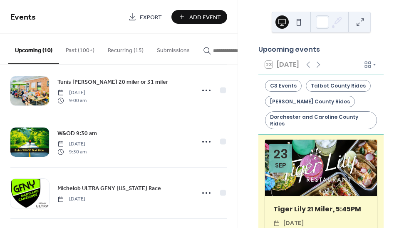
click at [123, 45] on button "Recurring (15)" at bounding box center [125, 49] width 49 height 30
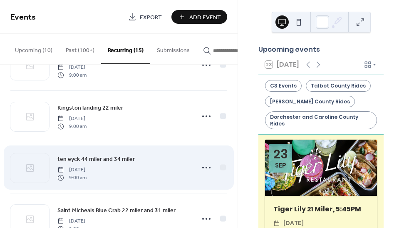
scroll to position [102, 0]
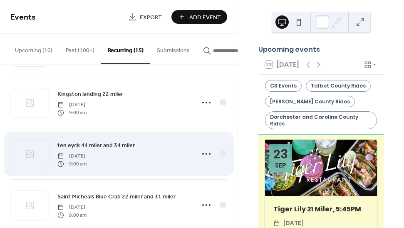
click at [119, 146] on span "ten eyck 44 miler and 34 miler" at bounding box center [95, 145] width 77 height 9
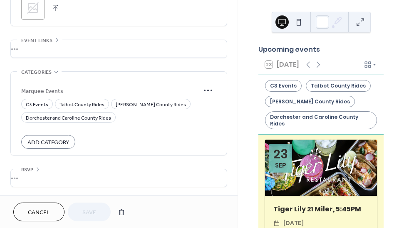
scroll to position [626, 0]
click at [138, 105] on span "[PERSON_NAME] County Rides" at bounding box center [151, 104] width 70 height 9
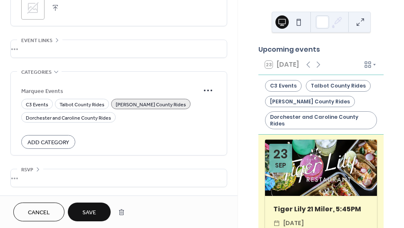
click at [96, 211] on span "Save" at bounding box center [89, 212] width 14 height 9
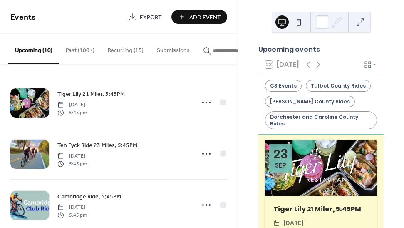
click at [114, 52] on button "Recurring (15)" at bounding box center [125, 49] width 49 height 30
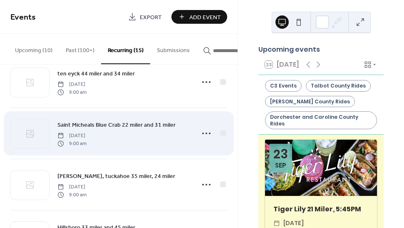
scroll to position [166, 0]
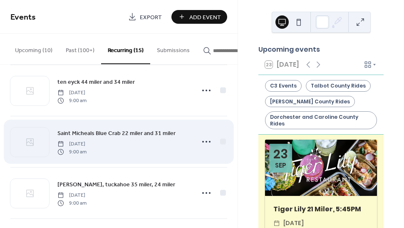
click at [133, 135] on span "Saint Micheals Blue Crab 22 miler and 31 miler" at bounding box center [116, 133] width 118 height 9
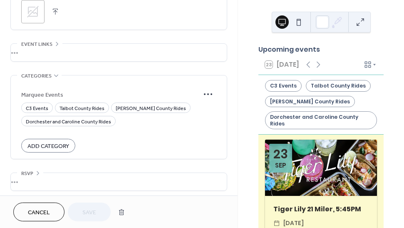
scroll to position [628, 0]
click at [97, 110] on span "Talbot County Rides" at bounding box center [82, 108] width 45 height 9
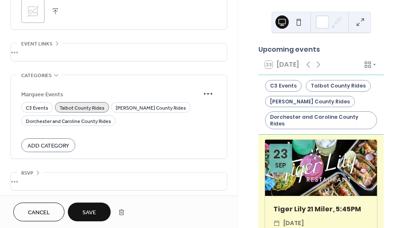
click at [96, 211] on span "Save" at bounding box center [89, 212] width 14 height 9
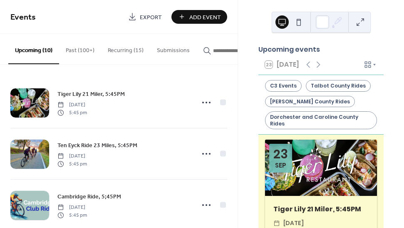
click at [118, 49] on button "Recurring (15)" at bounding box center [125, 49] width 49 height 30
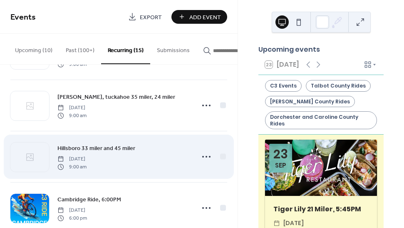
scroll to position [254, 0]
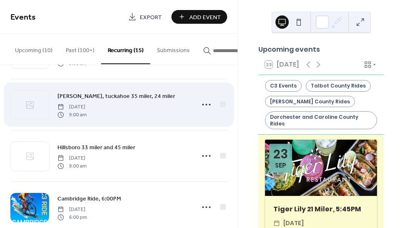
click at [122, 99] on span "[PERSON_NAME], tuckahoe 35 miler, 24 miler" at bounding box center [116, 96] width 118 height 9
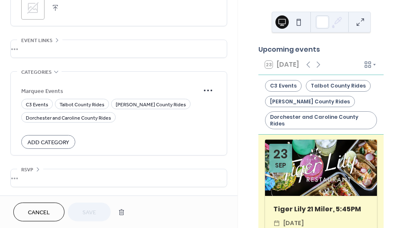
scroll to position [637, 0]
click at [97, 104] on span "Talbot County Rides" at bounding box center [82, 104] width 45 height 9
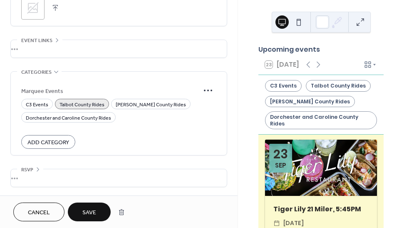
click at [97, 206] on button "Save" at bounding box center [89, 211] width 43 height 19
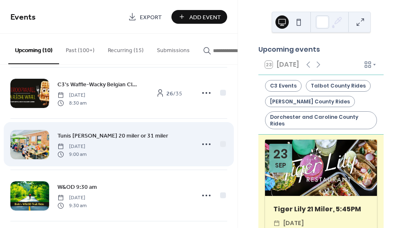
scroll to position [166, 0]
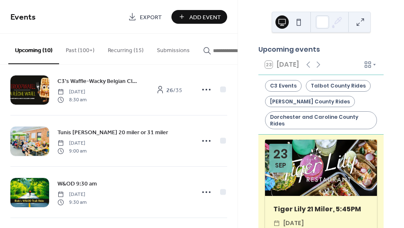
click at [111, 50] on button "Recurring (15)" at bounding box center [125, 49] width 49 height 30
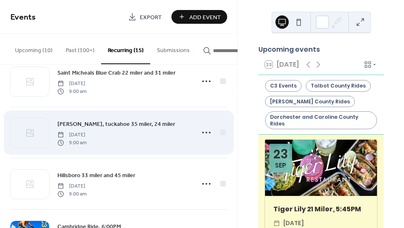
scroll to position [226, 0]
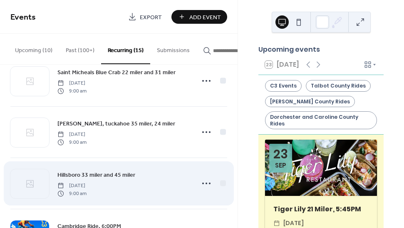
click at [119, 174] on span "Hillsboro 33 miler and 45 miler" at bounding box center [96, 175] width 78 height 9
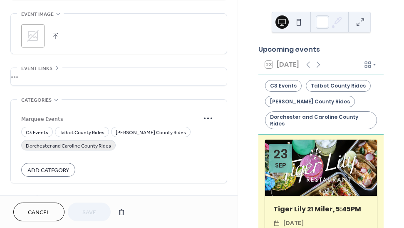
scroll to position [594, 0]
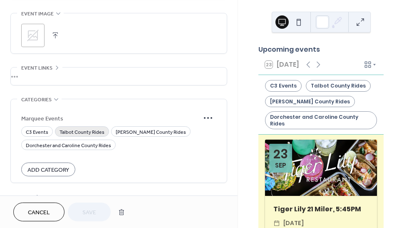
click at [90, 134] on span "Talbot County Rides" at bounding box center [82, 132] width 45 height 9
click at [96, 208] on span "Save" at bounding box center [89, 212] width 14 height 9
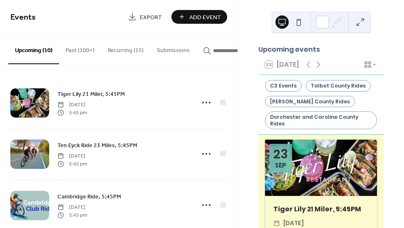
click at [123, 49] on button "Recurring (15)" at bounding box center [125, 49] width 49 height 30
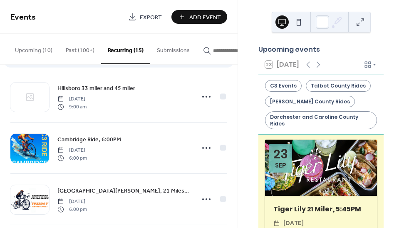
scroll to position [313, 0]
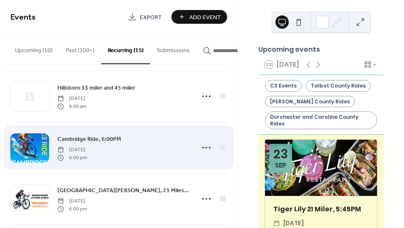
click at [110, 139] on span "Cambridge Ride, 6:00PM" at bounding box center [89, 139] width 64 height 9
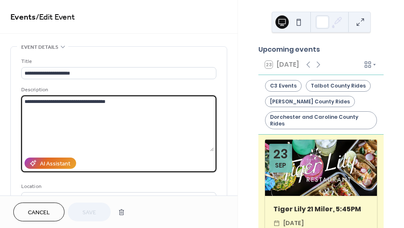
click at [110, 139] on textarea "**********" at bounding box center [117, 123] width 193 height 56
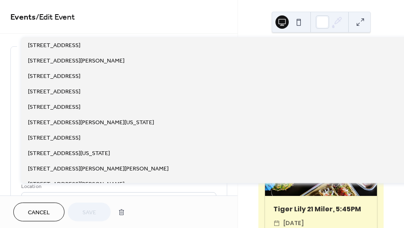
click at [119, 185] on div "Location" at bounding box center [117, 186] width 193 height 9
click at [162, 11] on span "Events / Edit Event" at bounding box center [118, 17] width 217 height 17
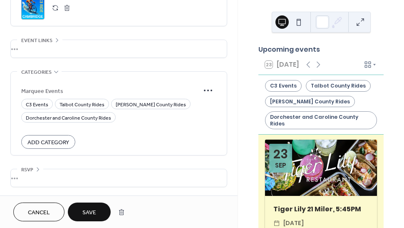
scroll to position [617, 0]
click at [102, 120] on span "Dorchester and Caroline County Rides" at bounding box center [68, 118] width 85 height 9
click at [100, 209] on button "Save" at bounding box center [89, 211] width 43 height 19
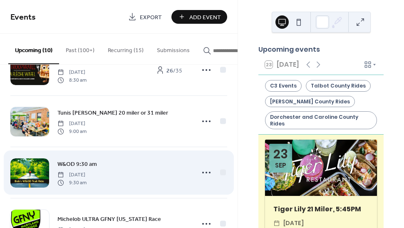
scroll to position [195, 0]
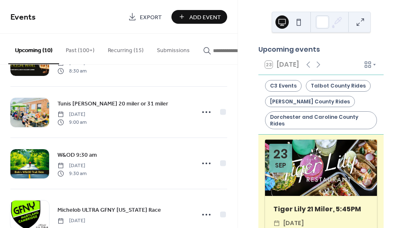
click at [112, 51] on button "Recurring (15)" at bounding box center [125, 49] width 49 height 30
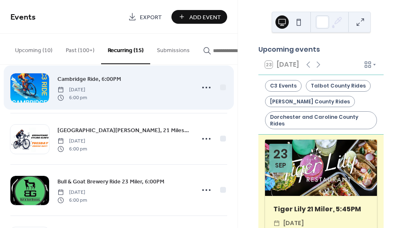
scroll to position [374, 0]
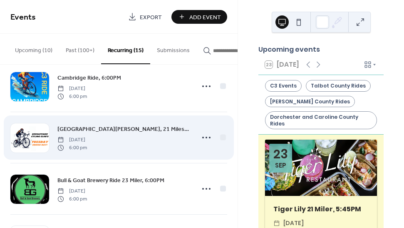
click at [101, 130] on span "[GEOGRAPHIC_DATA][PERSON_NAME], 21 Miles, 6PM" at bounding box center [123, 129] width 132 height 9
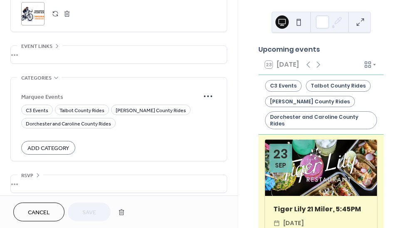
scroll to position [616, 0]
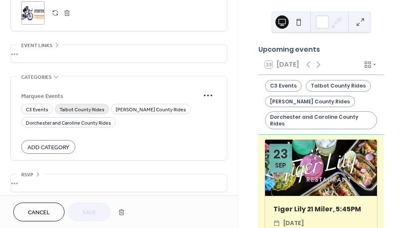
click at [89, 113] on span "Talbot County Rides" at bounding box center [82, 109] width 45 height 9
click at [92, 211] on span "Save" at bounding box center [89, 212] width 14 height 9
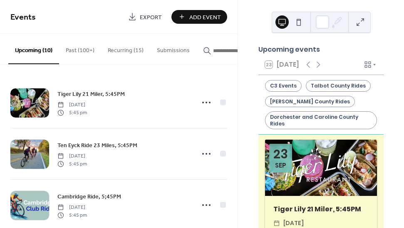
click at [116, 52] on button "Recurring (15)" at bounding box center [125, 49] width 49 height 30
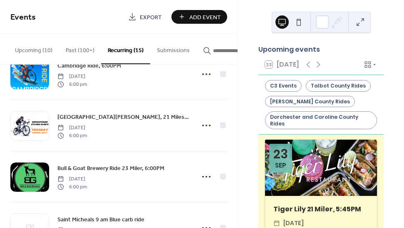
scroll to position [397, 0]
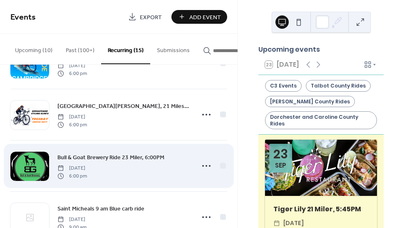
click at [113, 158] on span "Bull & Goat Brewery Ride 23 Miler, 6:00PM" at bounding box center [110, 157] width 107 height 9
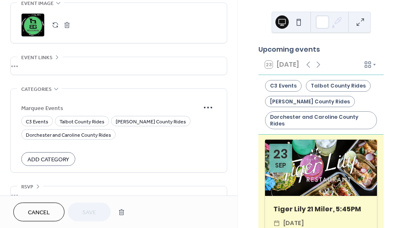
scroll to position [598, 0]
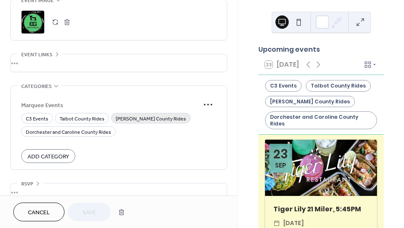
click at [138, 123] on span "[PERSON_NAME] County Rides" at bounding box center [151, 118] width 70 height 9
click at [93, 210] on span "Save" at bounding box center [89, 212] width 14 height 9
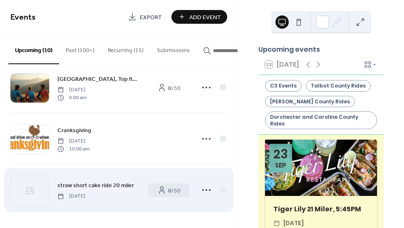
scroll to position [376, 0]
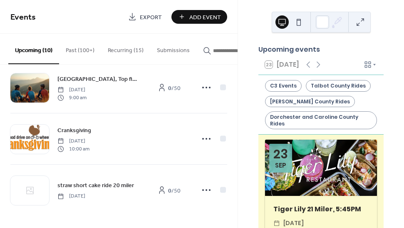
click at [117, 51] on button "Recurring (15)" at bounding box center [125, 49] width 49 height 30
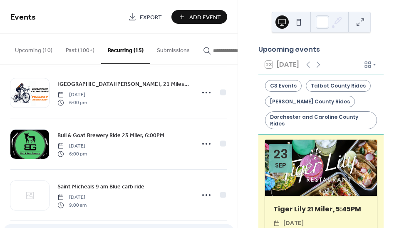
scroll to position [457, 0]
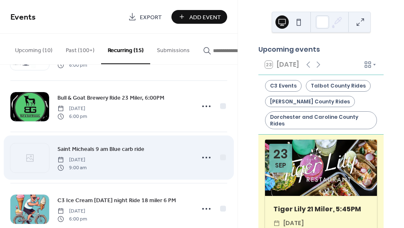
click at [126, 150] on span "Saint Micheals 9 am Blue carb ride" at bounding box center [100, 149] width 87 height 9
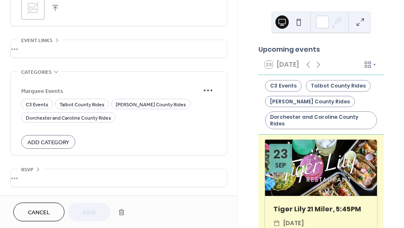
scroll to position [626, 0]
click at [89, 101] on span "Talbot County Rides" at bounding box center [82, 104] width 45 height 9
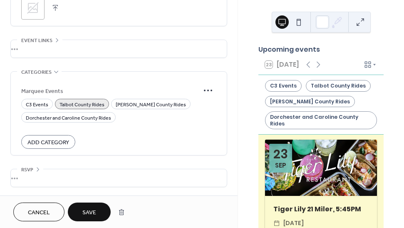
click at [93, 210] on span "Save" at bounding box center [89, 212] width 14 height 9
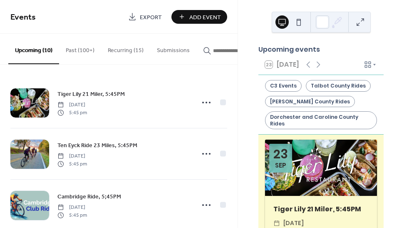
click at [126, 49] on button "Recurring (15)" at bounding box center [125, 49] width 49 height 30
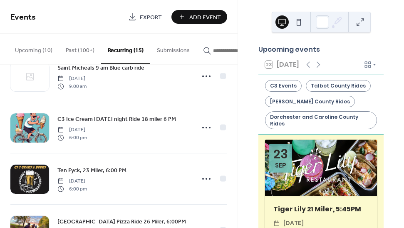
scroll to position [538, 0]
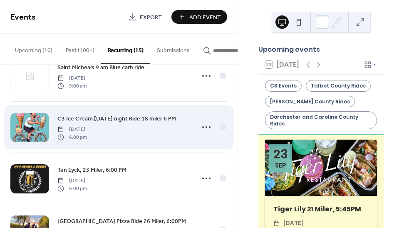
click at [126, 120] on span "C3 Ice Cream [DATE] night Ride 18 miler 6 PM" at bounding box center [116, 118] width 119 height 9
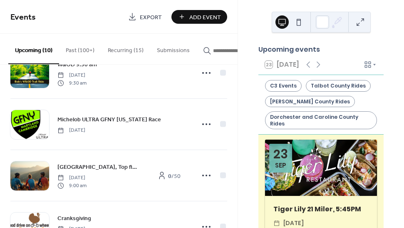
scroll to position [288, 0]
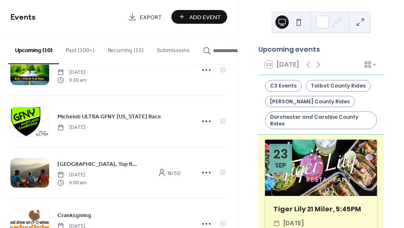
click at [120, 47] on button "Recurring (15)" at bounding box center [125, 49] width 49 height 30
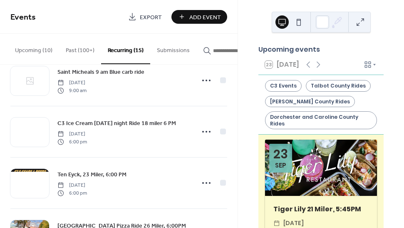
scroll to position [528, 0]
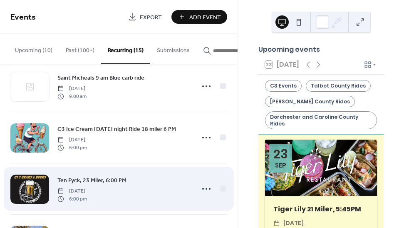
click at [107, 181] on span "Ten Eyck, 23 Miler, 6:00 PM" at bounding box center [91, 180] width 69 height 9
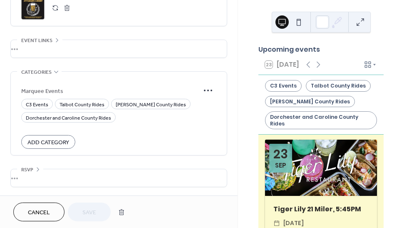
scroll to position [656, 0]
click at [136, 102] on span "[PERSON_NAME] County Rides" at bounding box center [151, 104] width 70 height 9
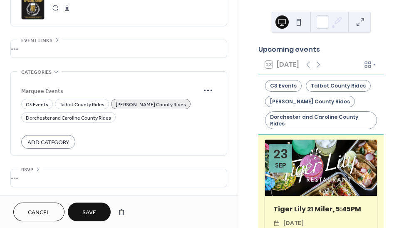
click at [93, 213] on span "Save" at bounding box center [89, 212] width 14 height 9
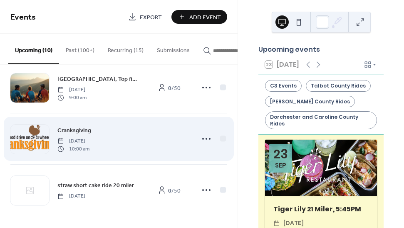
scroll to position [376, 0]
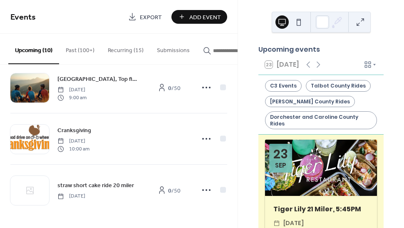
click at [122, 50] on button "Recurring (15)" at bounding box center [125, 49] width 49 height 30
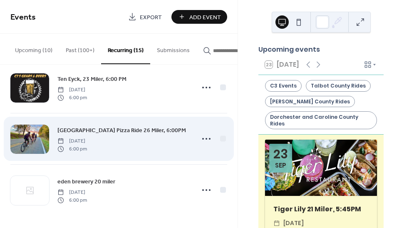
scroll to position [632, 0]
click at [136, 131] on span "[GEOGRAPHIC_DATA] Pizza Ride 26 Miler, 6:00PM" at bounding box center [121, 130] width 129 height 9
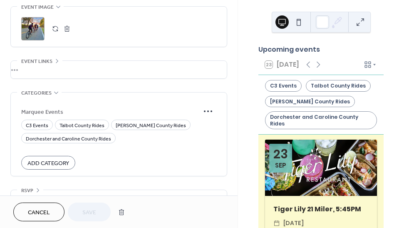
scroll to position [602, 0]
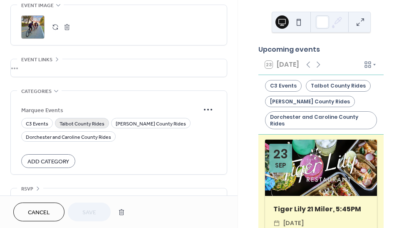
click at [97, 128] on span "Talbot County Rides" at bounding box center [82, 123] width 45 height 9
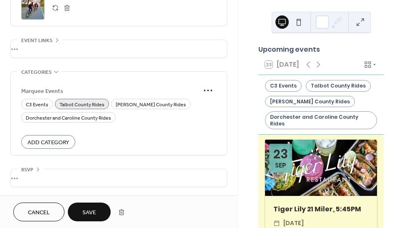
scroll to position [626, 0]
click at [94, 209] on span "Save" at bounding box center [89, 212] width 14 height 9
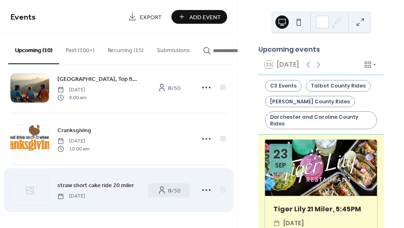
scroll to position [376, 0]
click at [124, 183] on span "straw short cake ride 20 miler" at bounding box center [95, 185] width 77 height 9
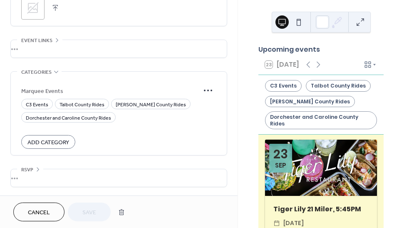
scroll to position [470, 0]
click at [95, 119] on span "Dorchester and Caroline County Rides" at bounding box center [68, 118] width 85 height 9
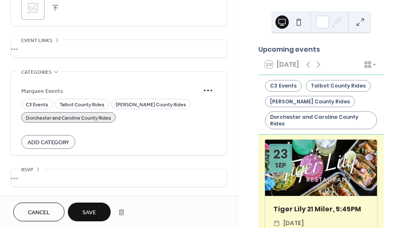
click at [92, 211] on span "Save" at bounding box center [89, 212] width 14 height 9
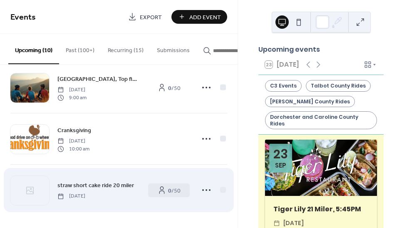
scroll to position [376, 0]
click at [92, 183] on span "straw short cake ride 20 miler" at bounding box center [95, 185] width 77 height 9
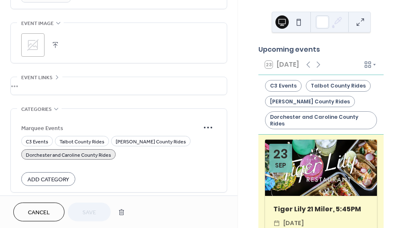
scroll to position [453, 0]
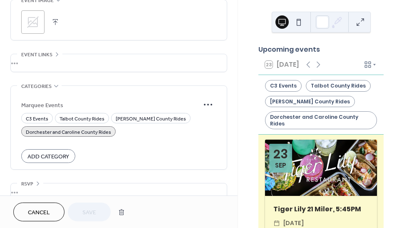
click at [66, 132] on span "Dorchester and Caroline County Rides" at bounding box center [68, 132] width 85 height 9
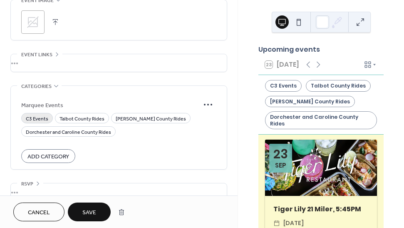
click at [44, 122] on span "C3 Events" at bounding box center [37, 118] width 22 height 9
click at [95, 213] on span "Save" at bounding box center [89, 212] width 14 height 9
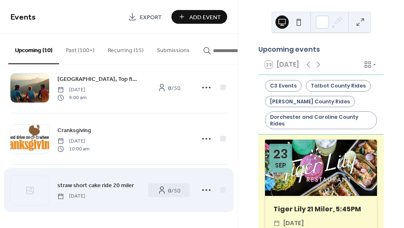
scroll to position [376, 0]
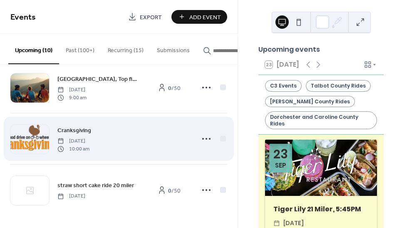
click at [82, 128] on span "Cranksgiving" at bounding box center [74, 130] width 34 height 9
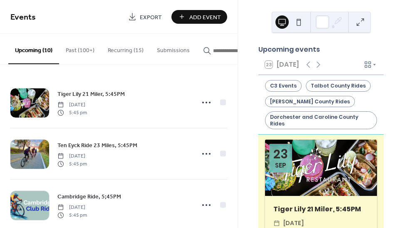
click at [124, 50] on button "Recurring (15)" at bounding box center [125, 49] width 49 height 30
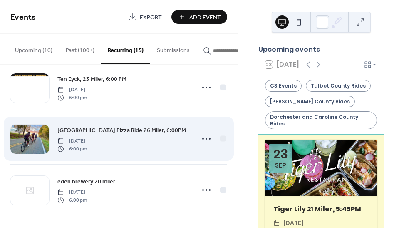
scroll to position [632, 0]
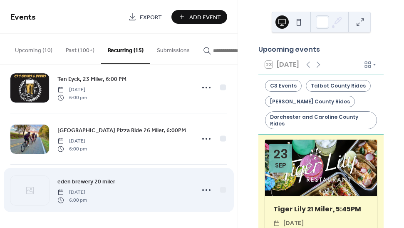
click at [99, 179] on span "eden brewery 20 miler" at bounding box center [86, 181] width 58 height 9
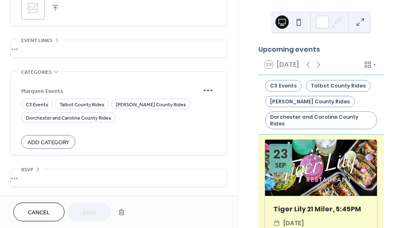
scroll to position [637, 0]
click at [87, 117] on span "Dorchester and Caroline County Rides" at bounding box center [68, 118] width 85 height 9
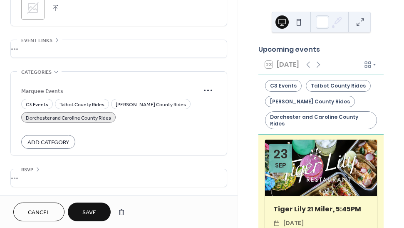
click at [94, 211] on span "Save" at bounding box center [89, 212] width 14 height 9
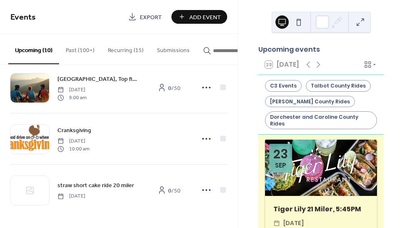
scroll to position [376, 0]
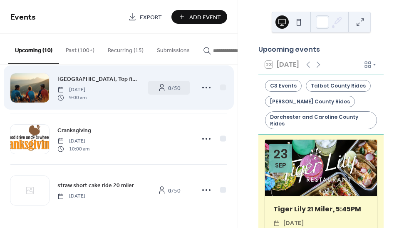
click at [89, 77] on span "[GEOGRAPHIC_DATA], Top five places ride, You pick the distance 9am" at bounding box center [98, 79] width 82 height 9
